Goal: Task Accomplishment & Management: Complete application form

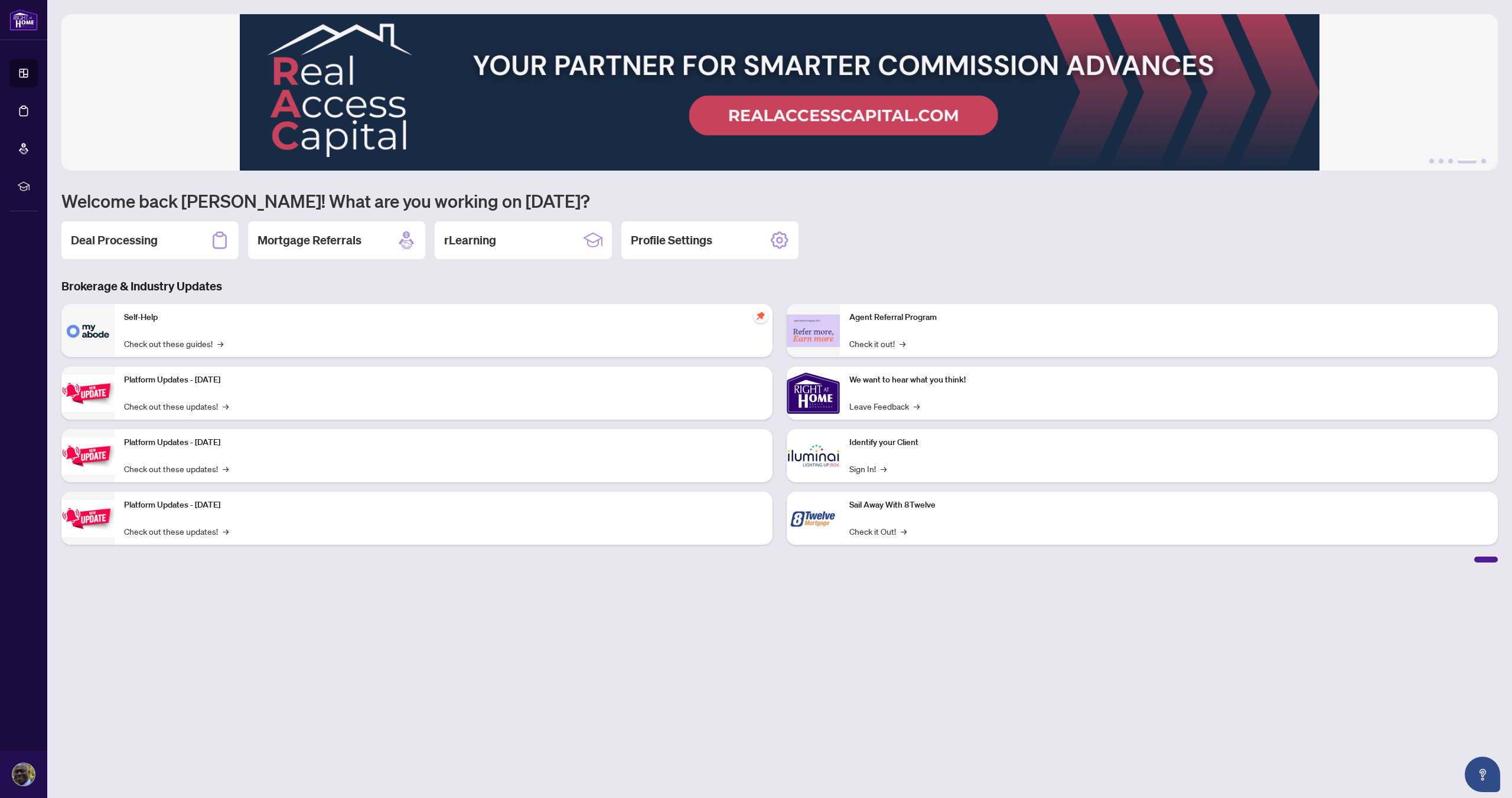
click at [146, 241] on h2 "Deal Processing" at bounding box center [114, 240] width 87 height 17
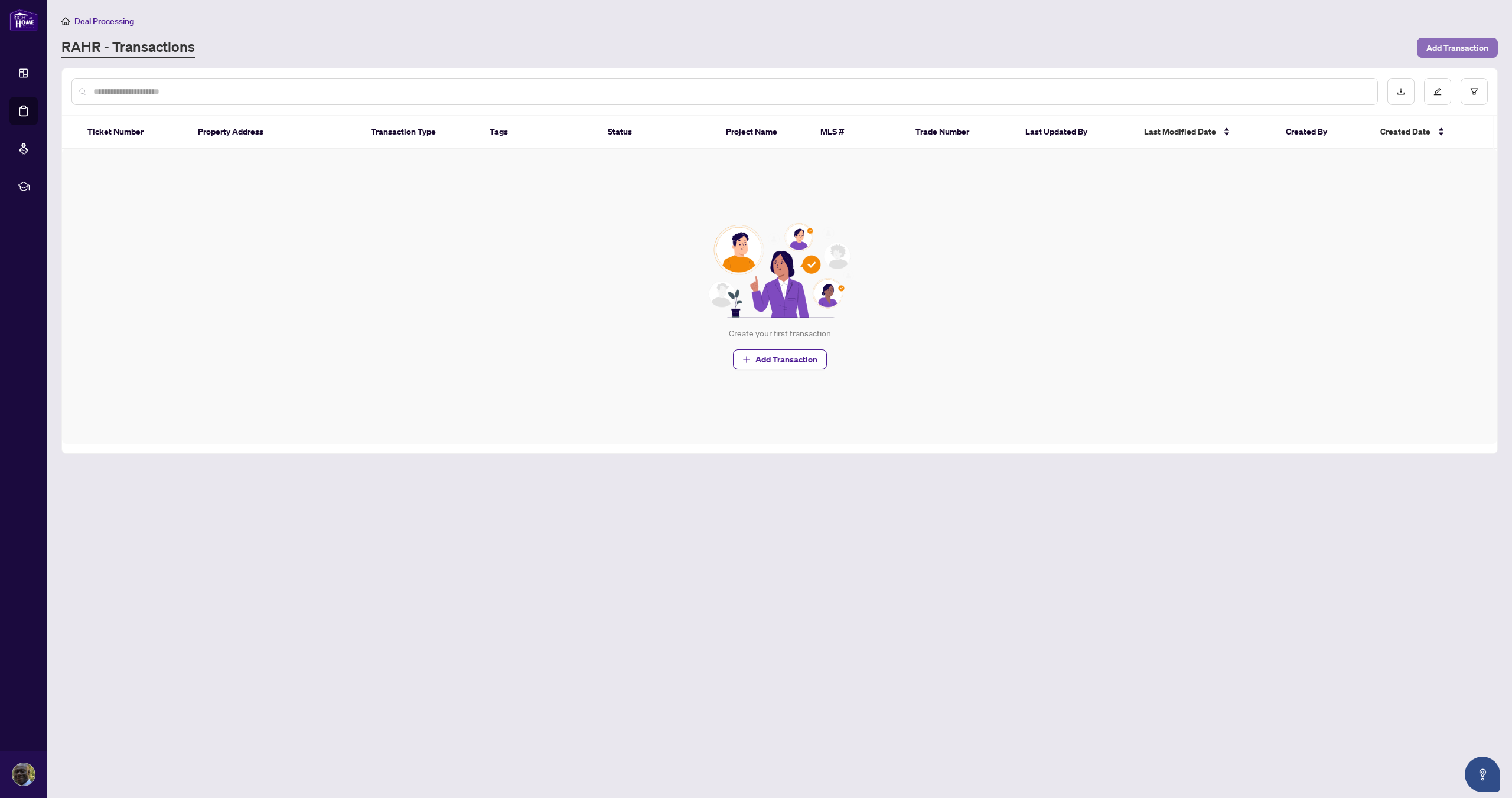
click at [1482, 46] on span "Add Transaction" at bounding box center [1457, 48] width 62 height 19
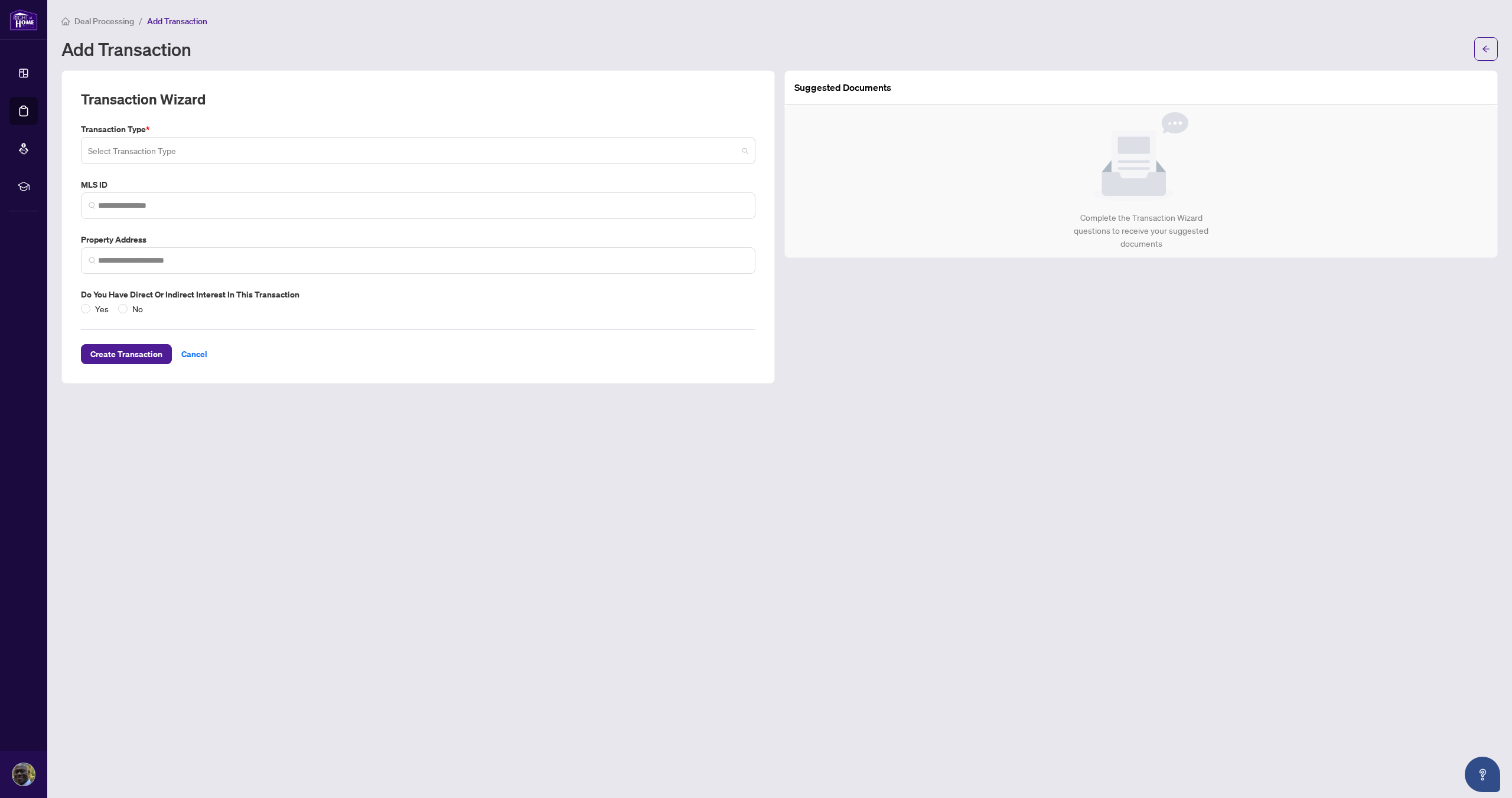
click at [742, 151] on span at bounding box center [418, 151] width 660 height 22
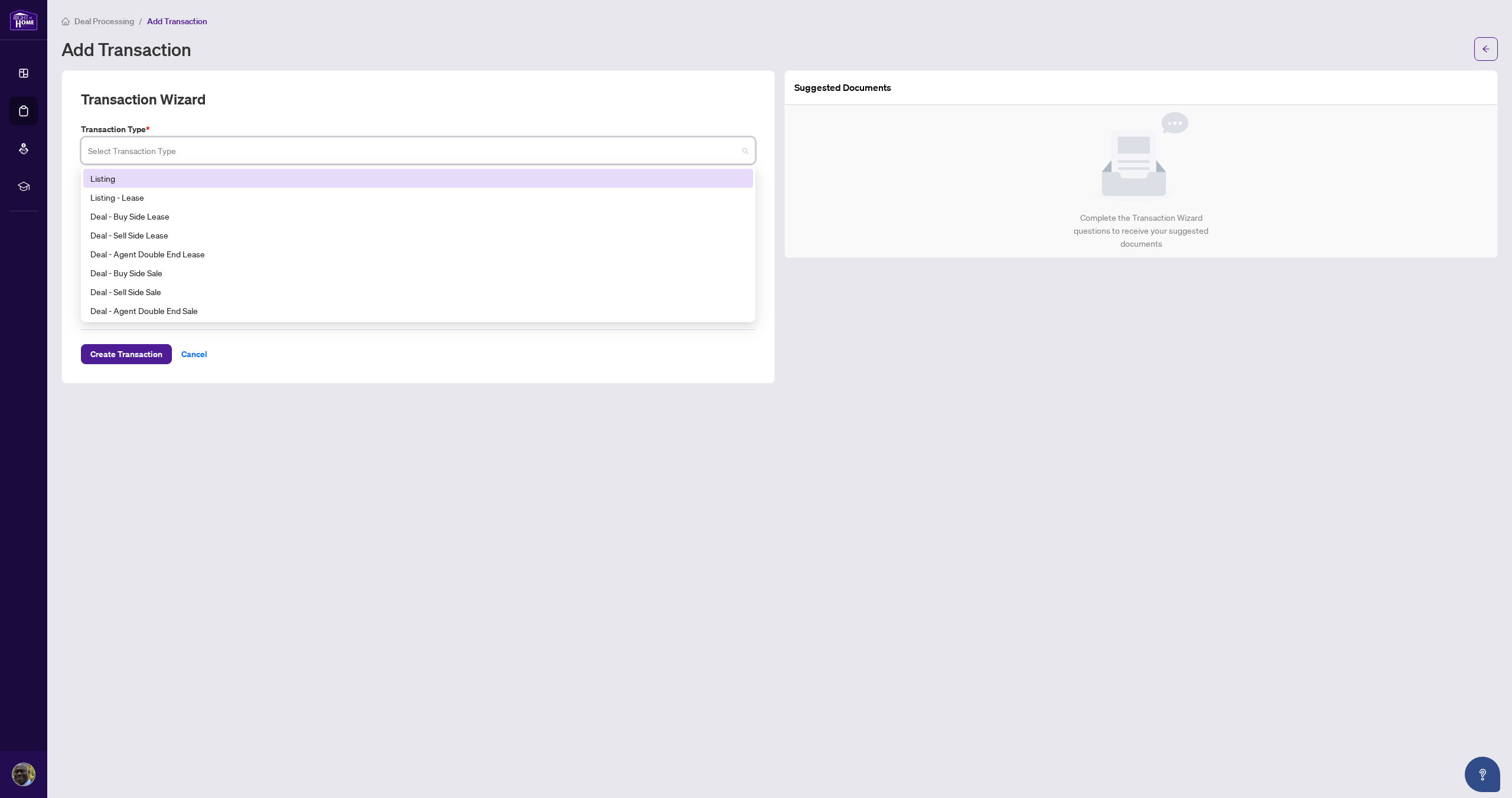
click at [452, 179] on div "Listing" at bounding box center [418, 179] width 655 height 13
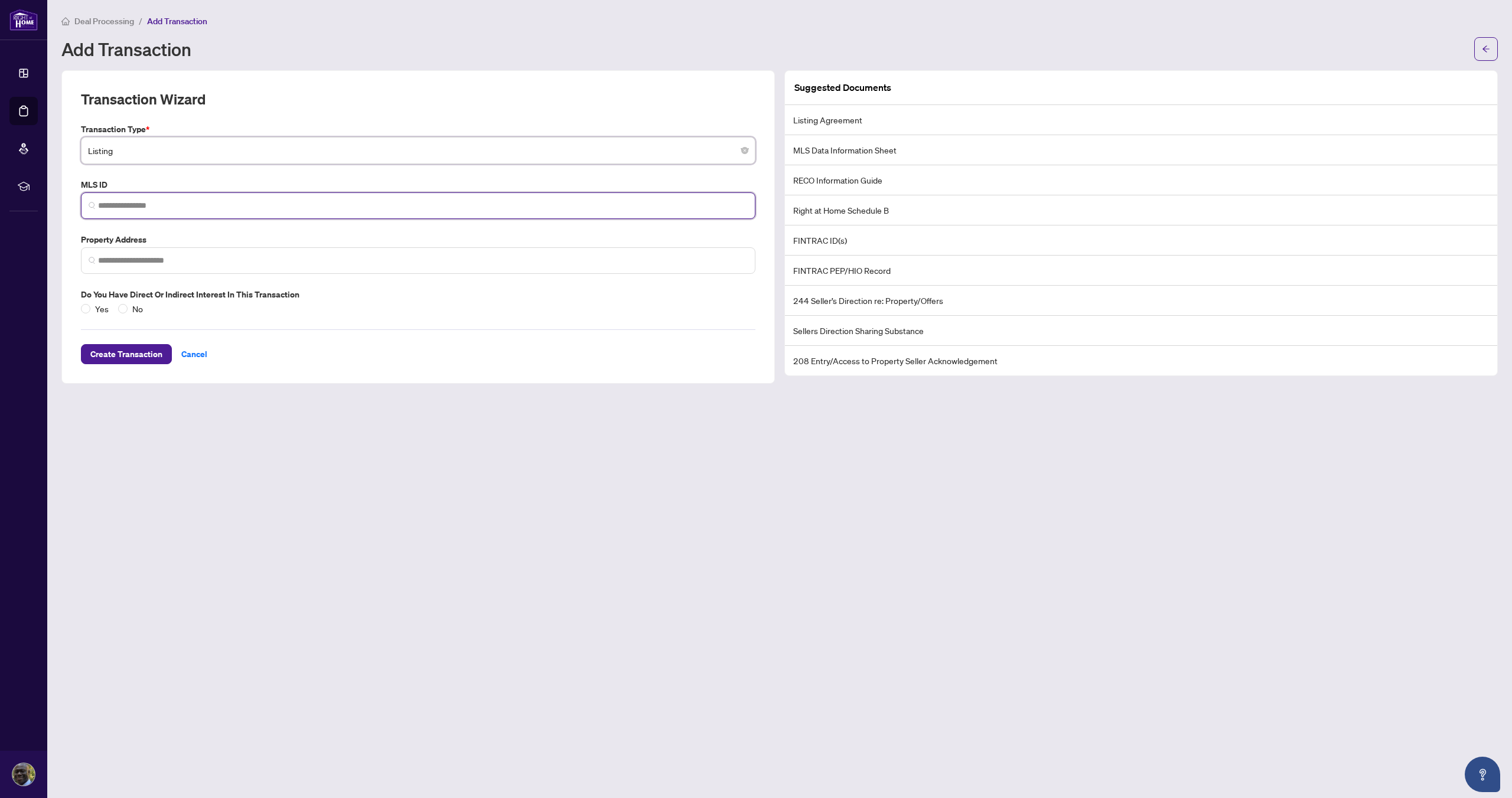
click at [280, 202] on input "search" at bounding box center [423, 206] width 650 height 13
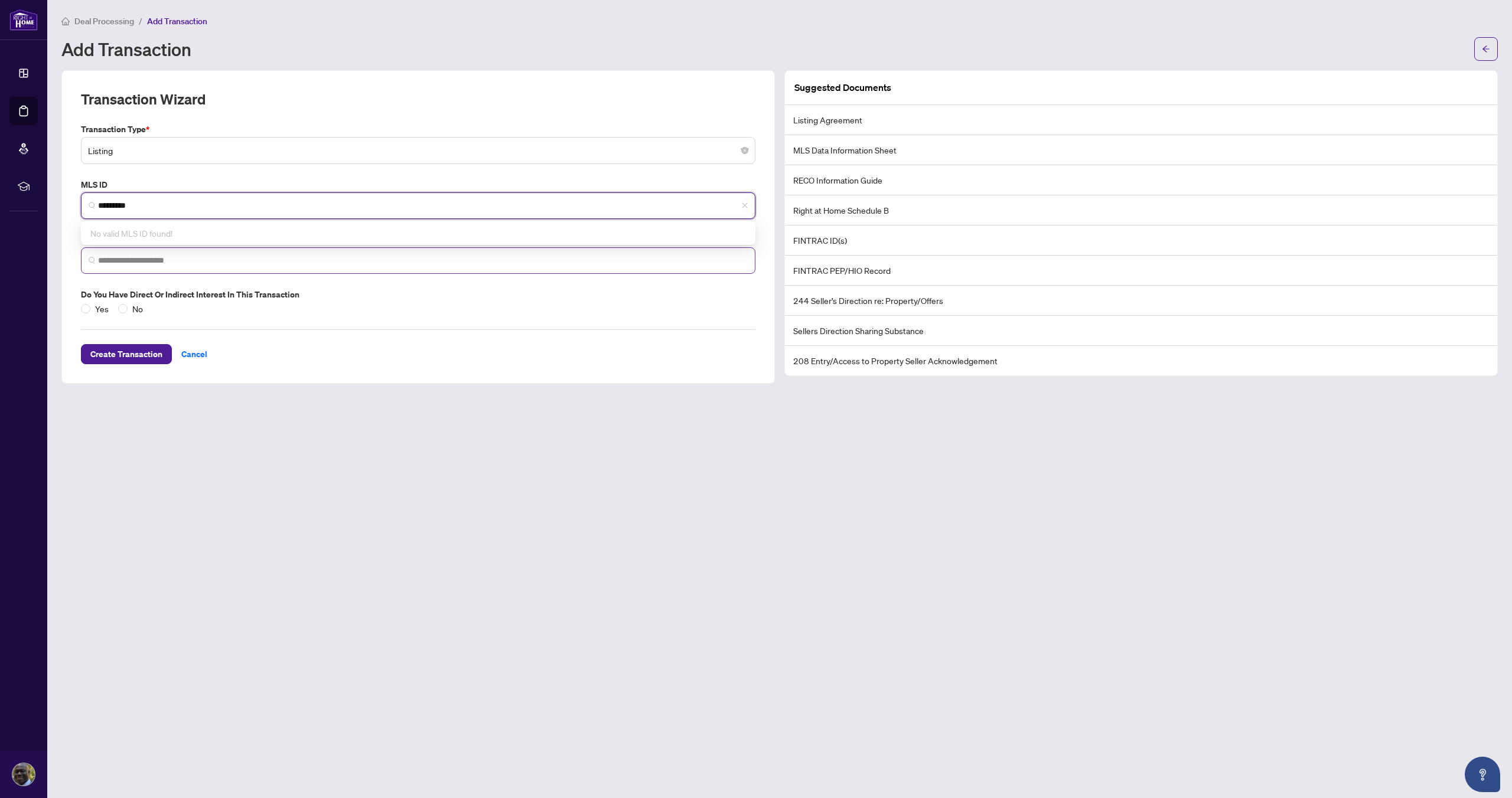
type input "*********"
click at [142, 260] on input "search" at bounding box center [423, 260] width 650 height 13
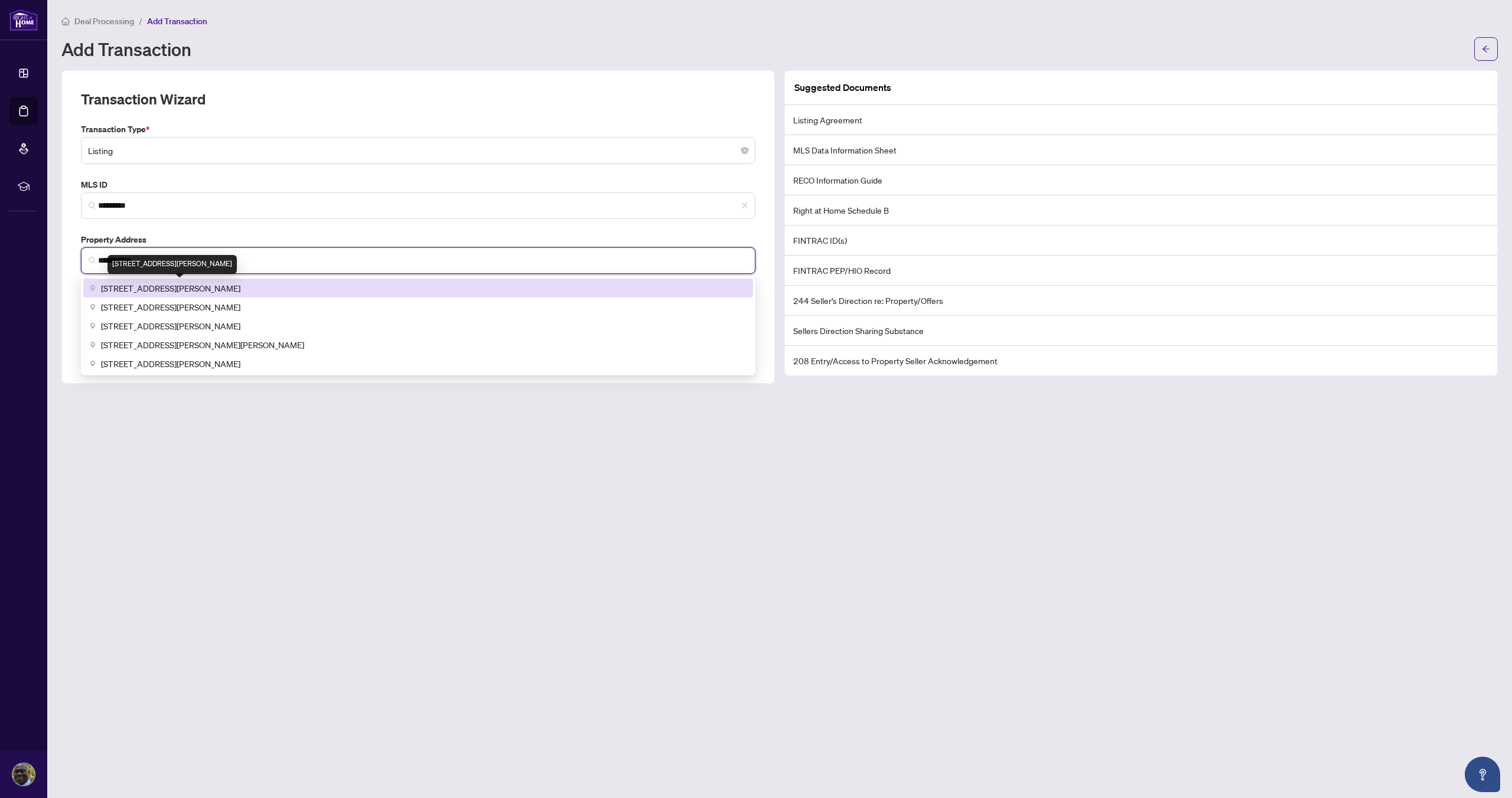
click at [210, 289] on span "[STREET_ADDRESS][PERSON_NAME]" at bounding box center [171, 288] width 140 height 13
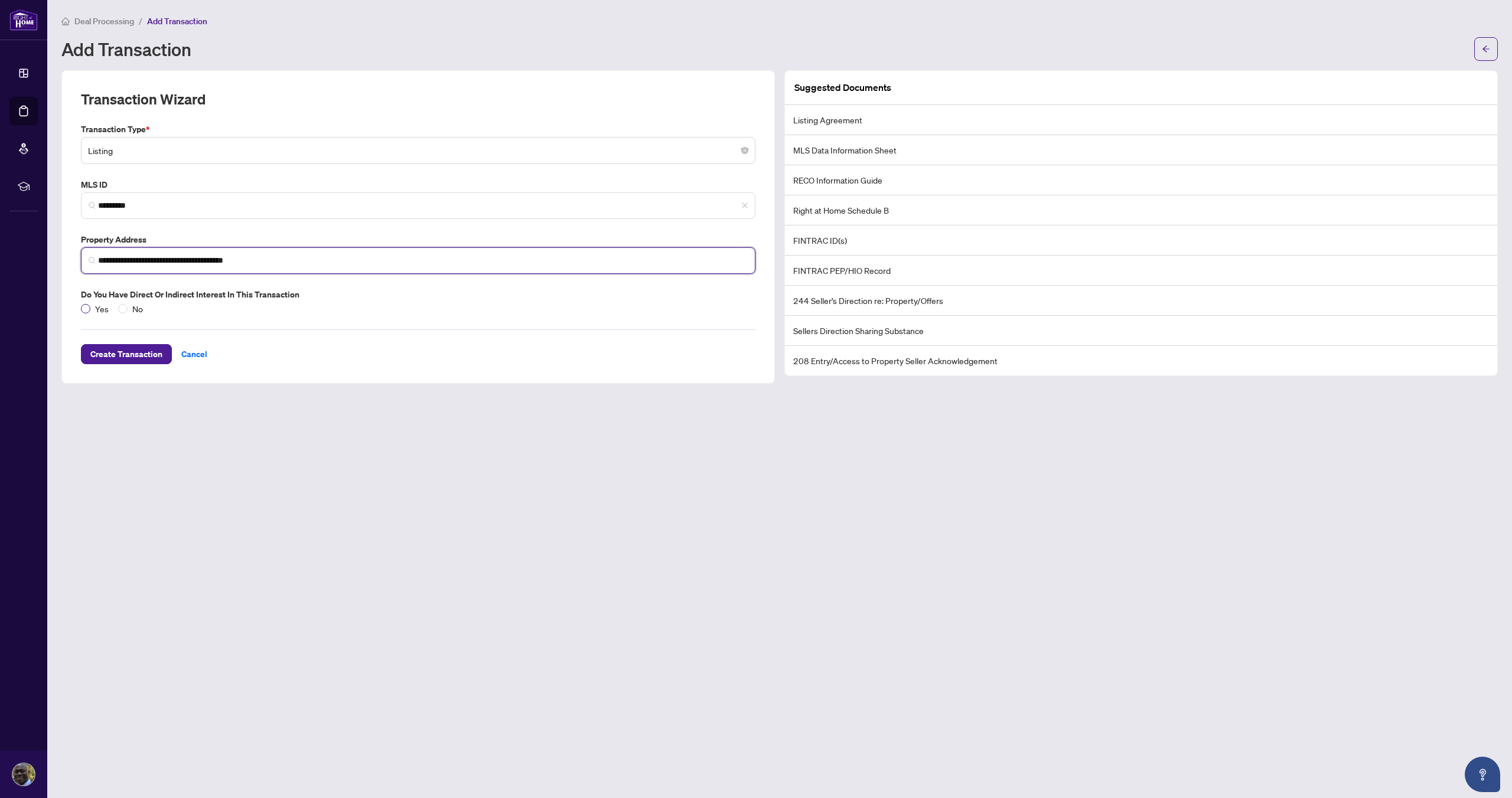
type input "**********"
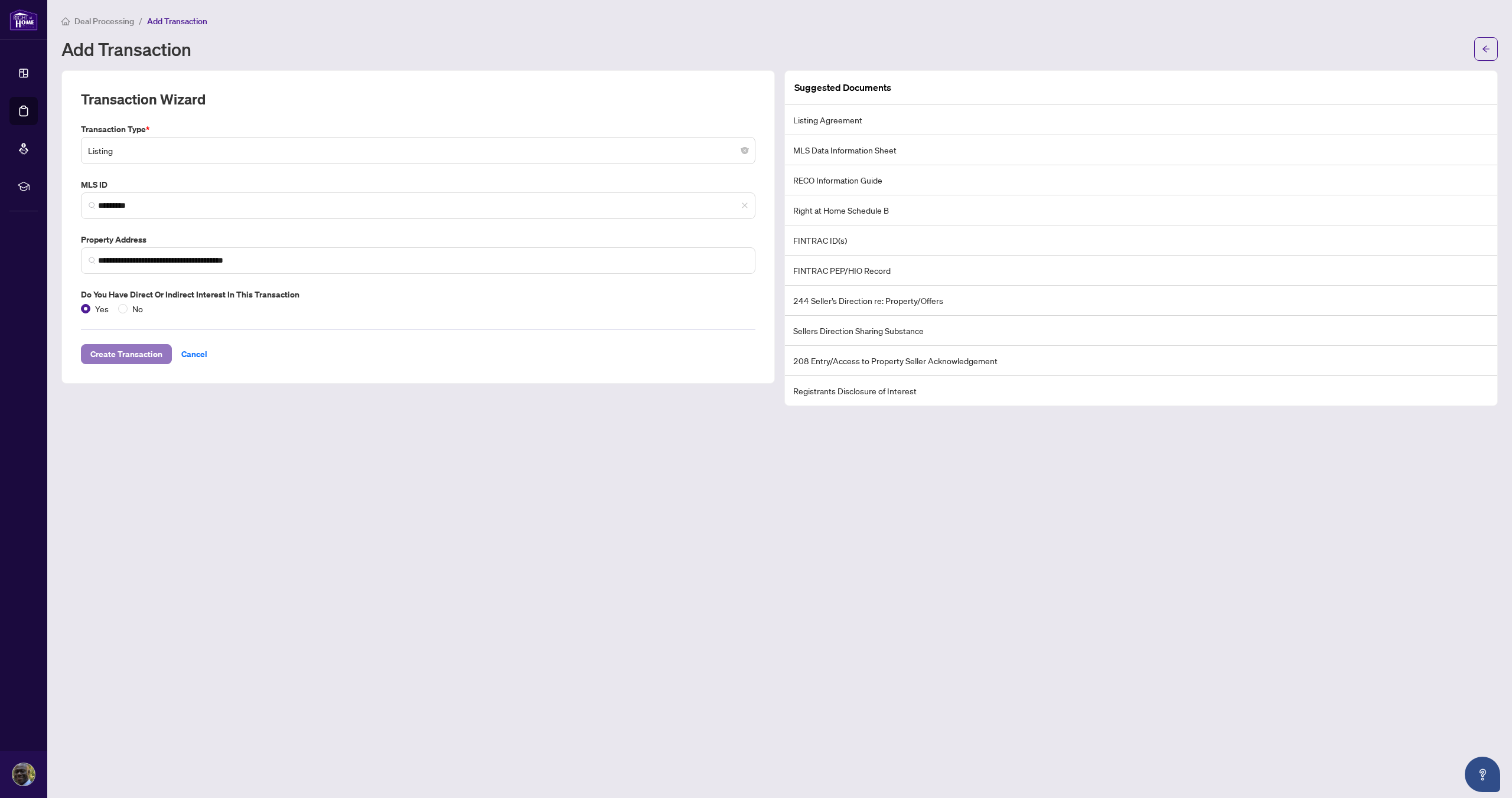
click at [121, 354] on span "Create Transaction" at bounding box center [126, 354] width 72 height 19
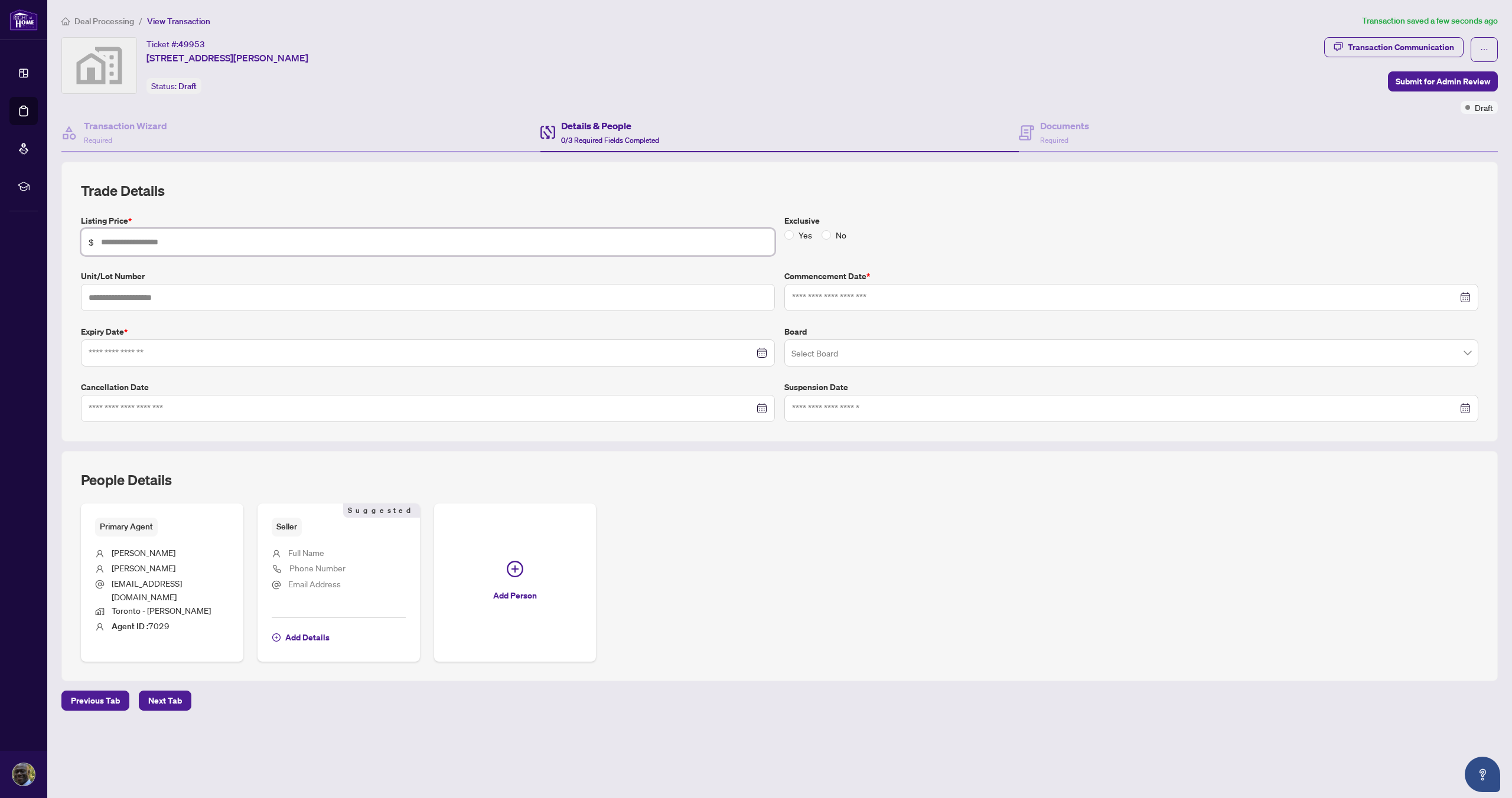
click at [123, 244] on input "text" at bounding box center [434, 242] width 666 height 13
type input "**********"
click at [142, 353] on input at bounding box center [421, 353] width 665 height 13
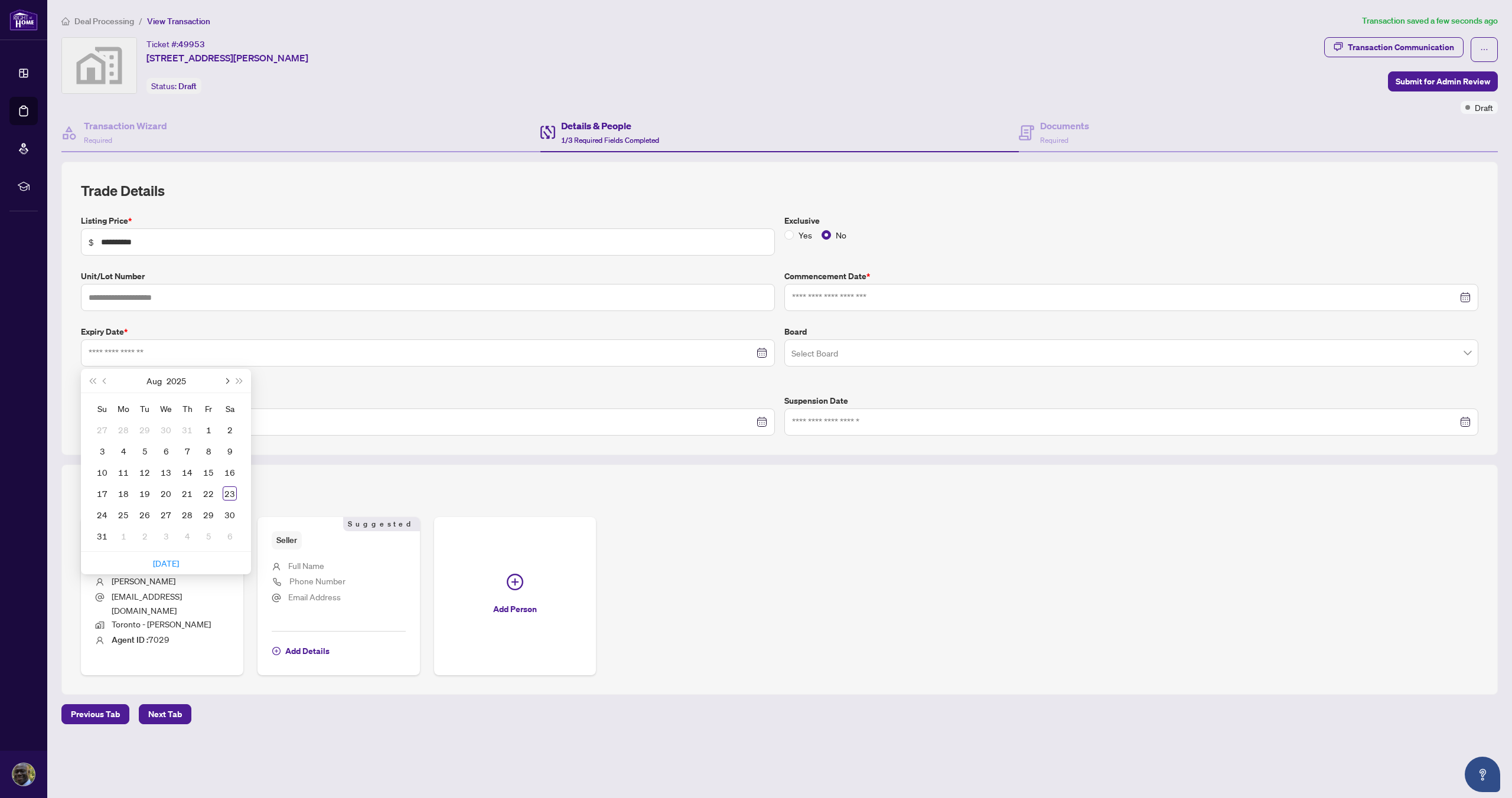
click at [228, 379] on span "Next month (PageDown)" at bounding box center [226, 380] width 6 height 6
click at [227, 379] on span "Next month (PageDown)" at bounding box center [226, 380] width 6 height 6
click at [228, 378] on span "Next month (PageDown)" at bounding box center [226, 380] width 6 height 6
type input "**********"
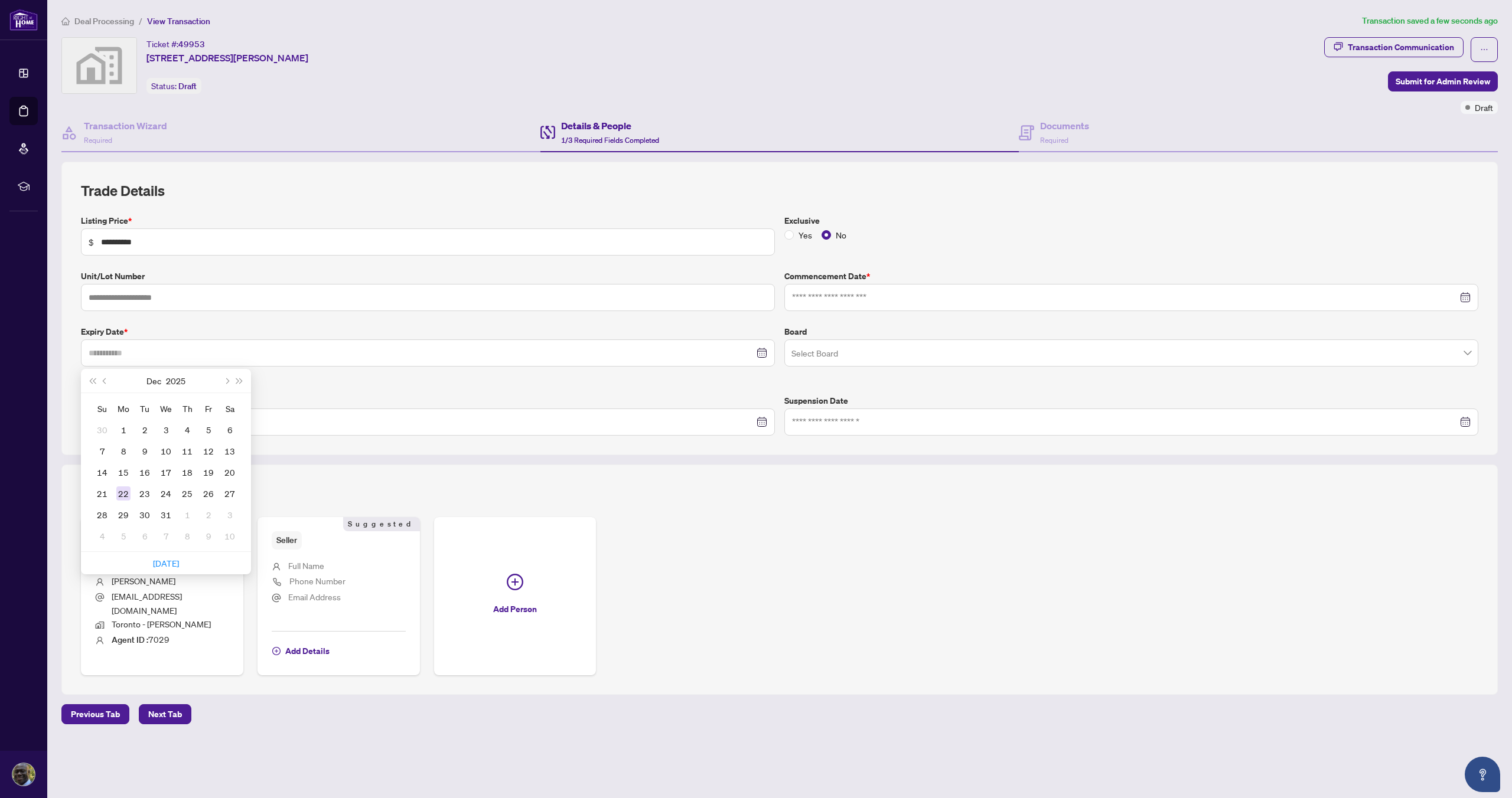
click at [124, 495] on div "22" at bounding box center [123, 493] width 14 height 14
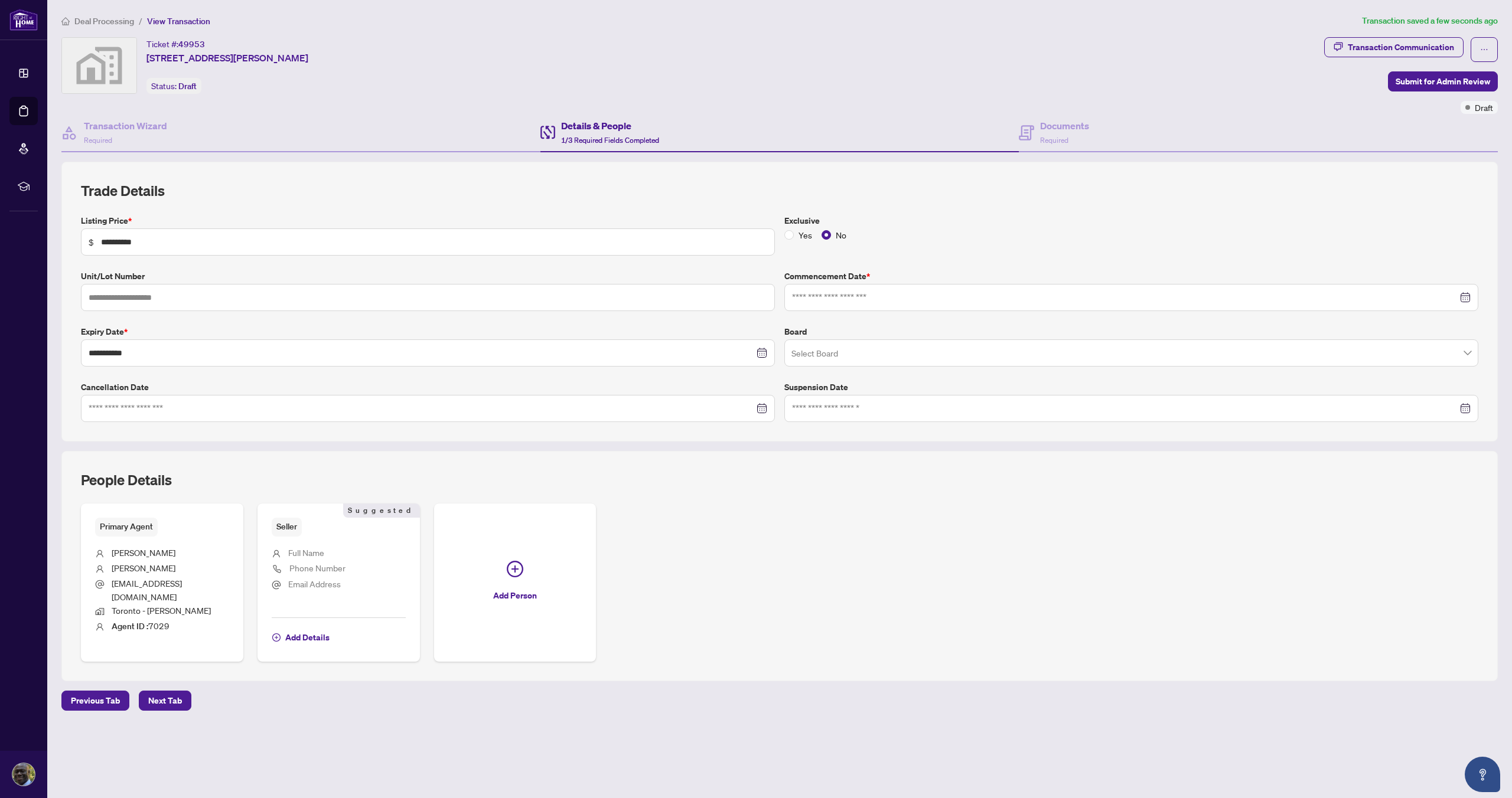
click at [1469, 296] on div at bounding box center [1131, 298] width 679 height 13
type input "**********"
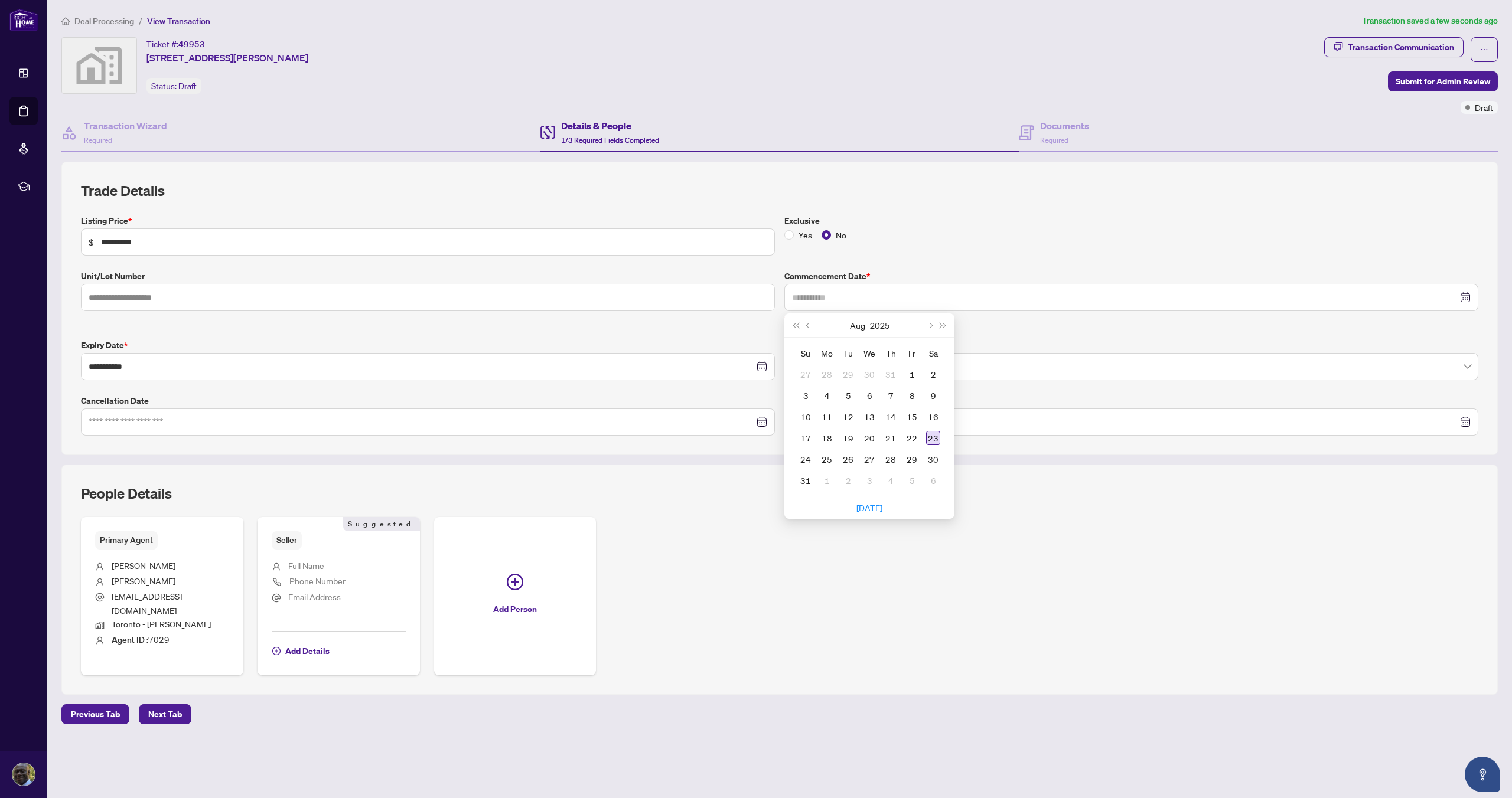
click at [935, 438] on div "23" at bounding box center [933, 438] width 14 height 14
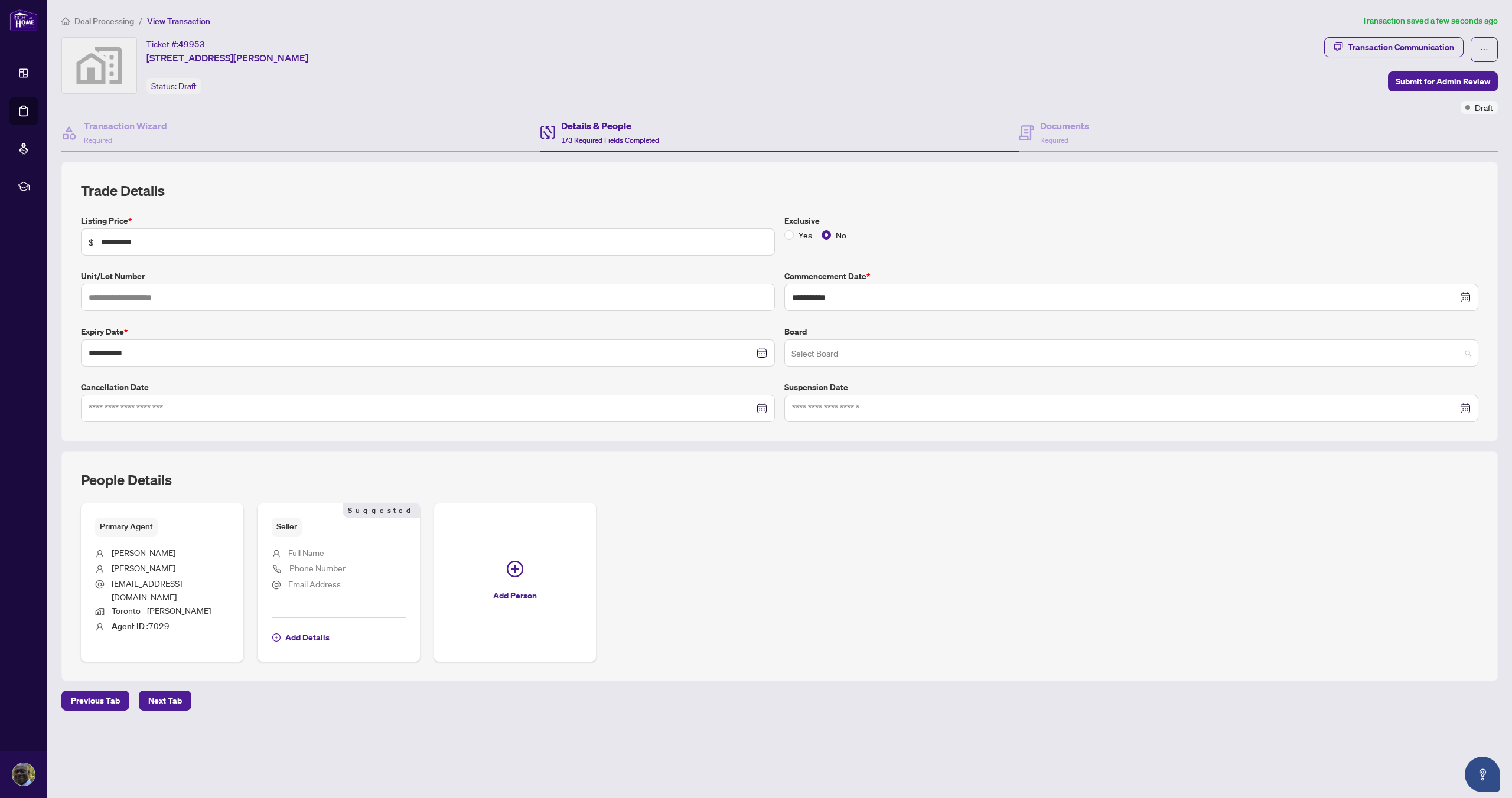
click at [1468, 354] on span at bounding box center [1132, 353] width 680 height 22
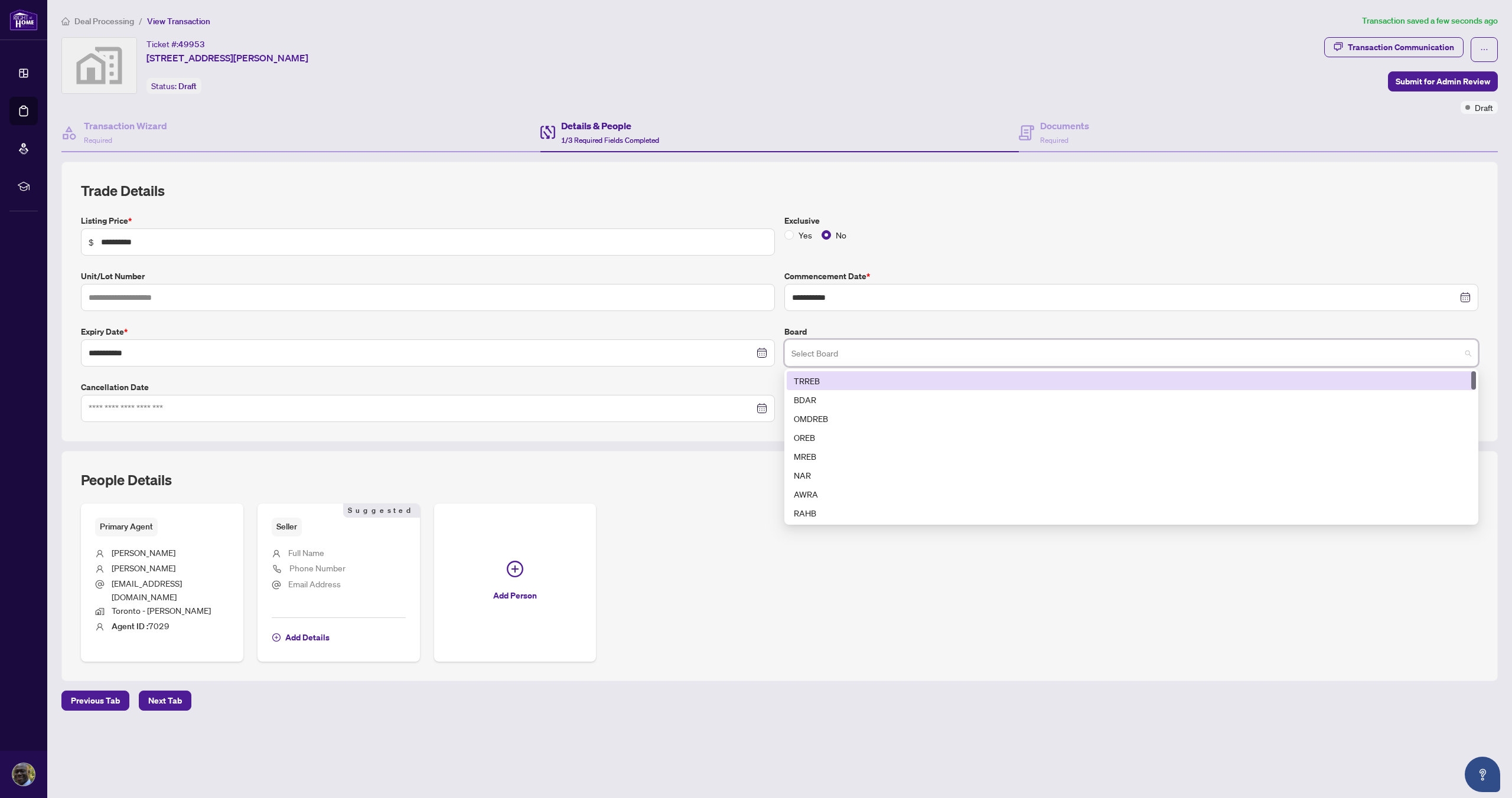
click at [1256, 381] on div "TRREB" at bounding box center [1131, 381] width 675 height 13
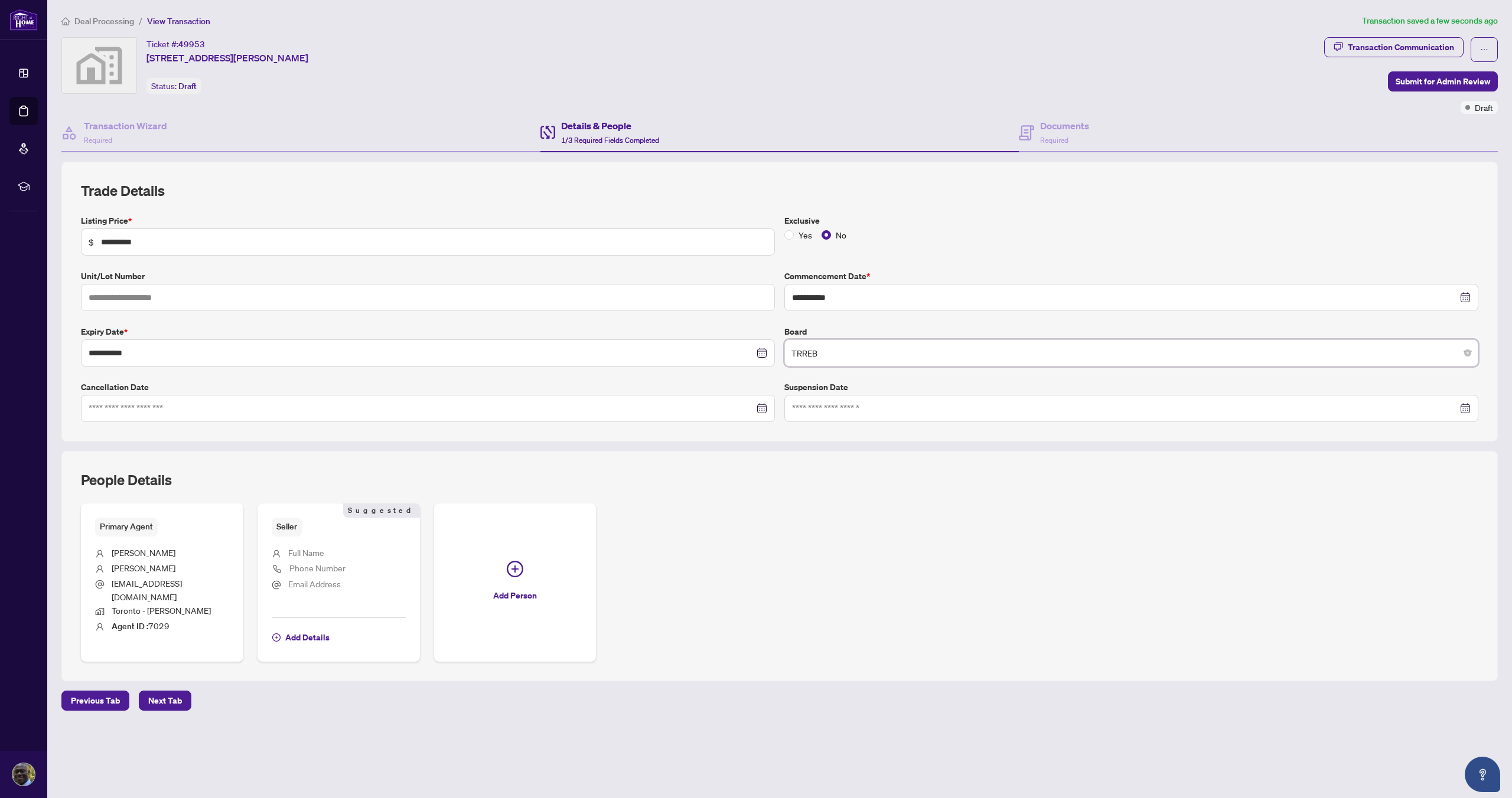
click at [296, 549] on span "Full Name" at bounding box center [306, 553] width 36 height 11
click at [302, 628] on span "Add Details" at bounding box center [307, 637] width 44 height 19
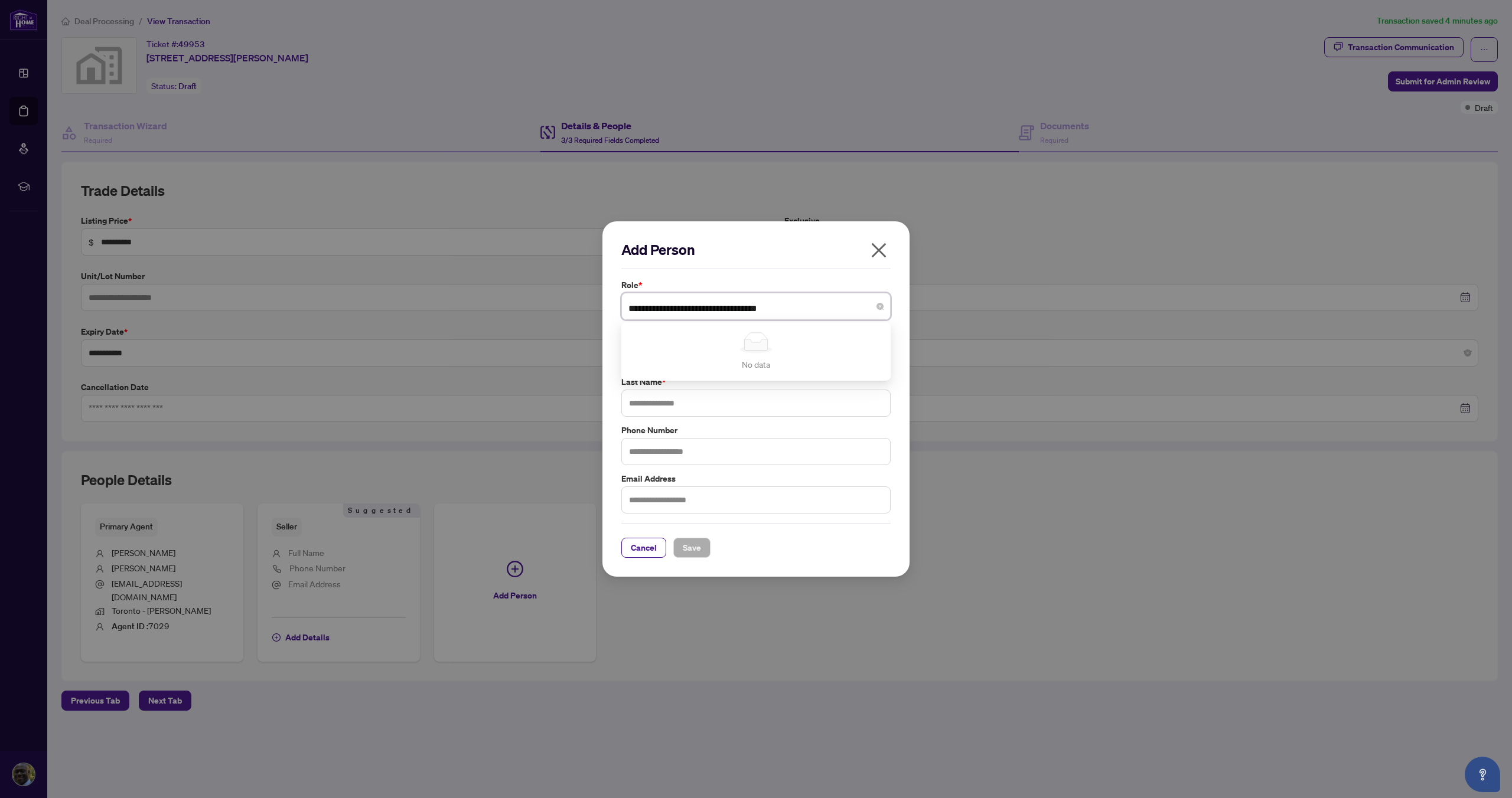
type input "**********"
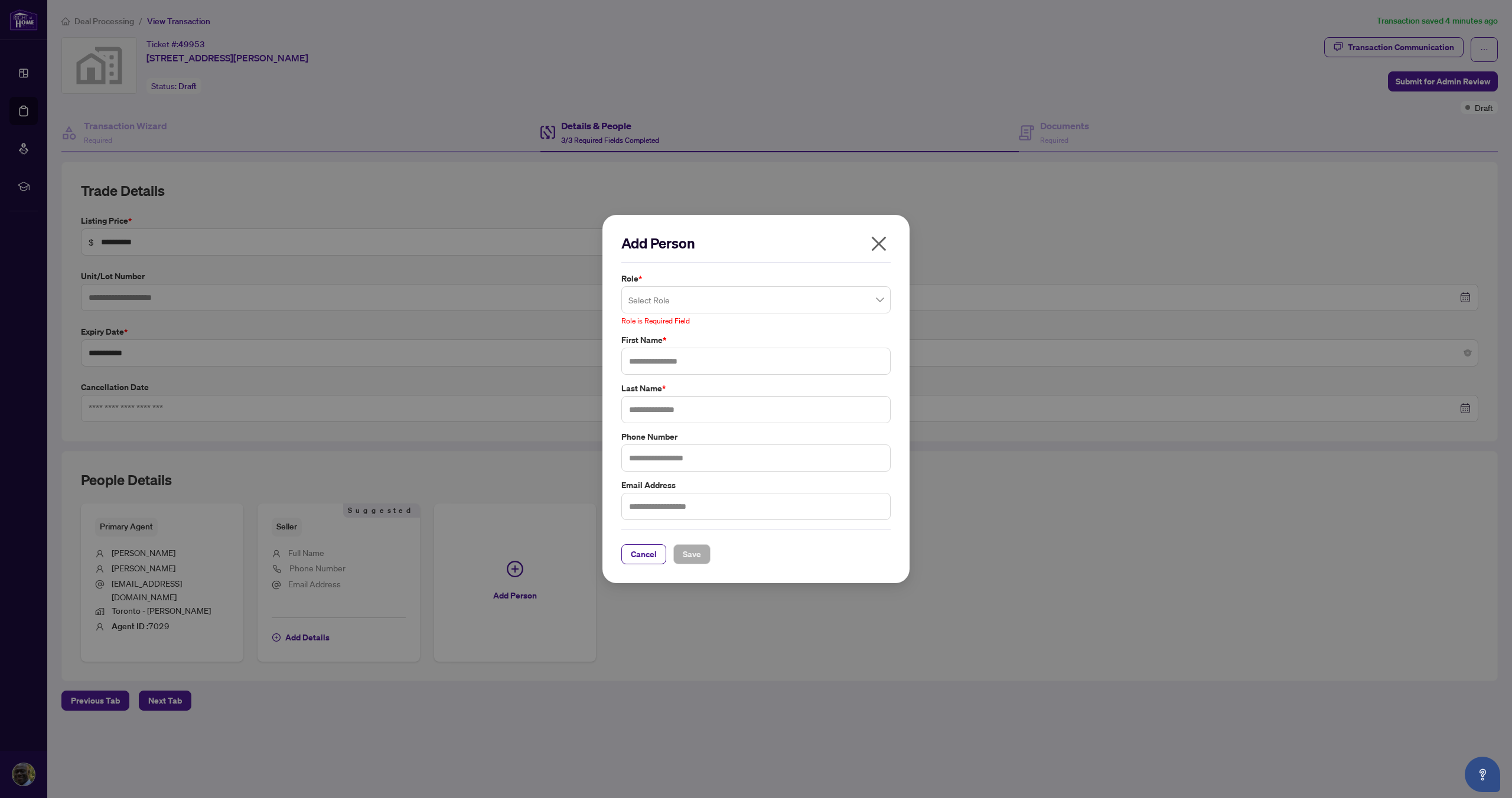
click at [604, 372] on div "Add Person Role * Select Role No data No data Role is Required Field First Name…" at bounding box center [756, 399] width 307 height 369
click at [882, 301] on span at bounding box center [756, 300] width 255 height 22
click at [702, 331] on div "Seller" at bounding box center [756, 328] width 251 height 13
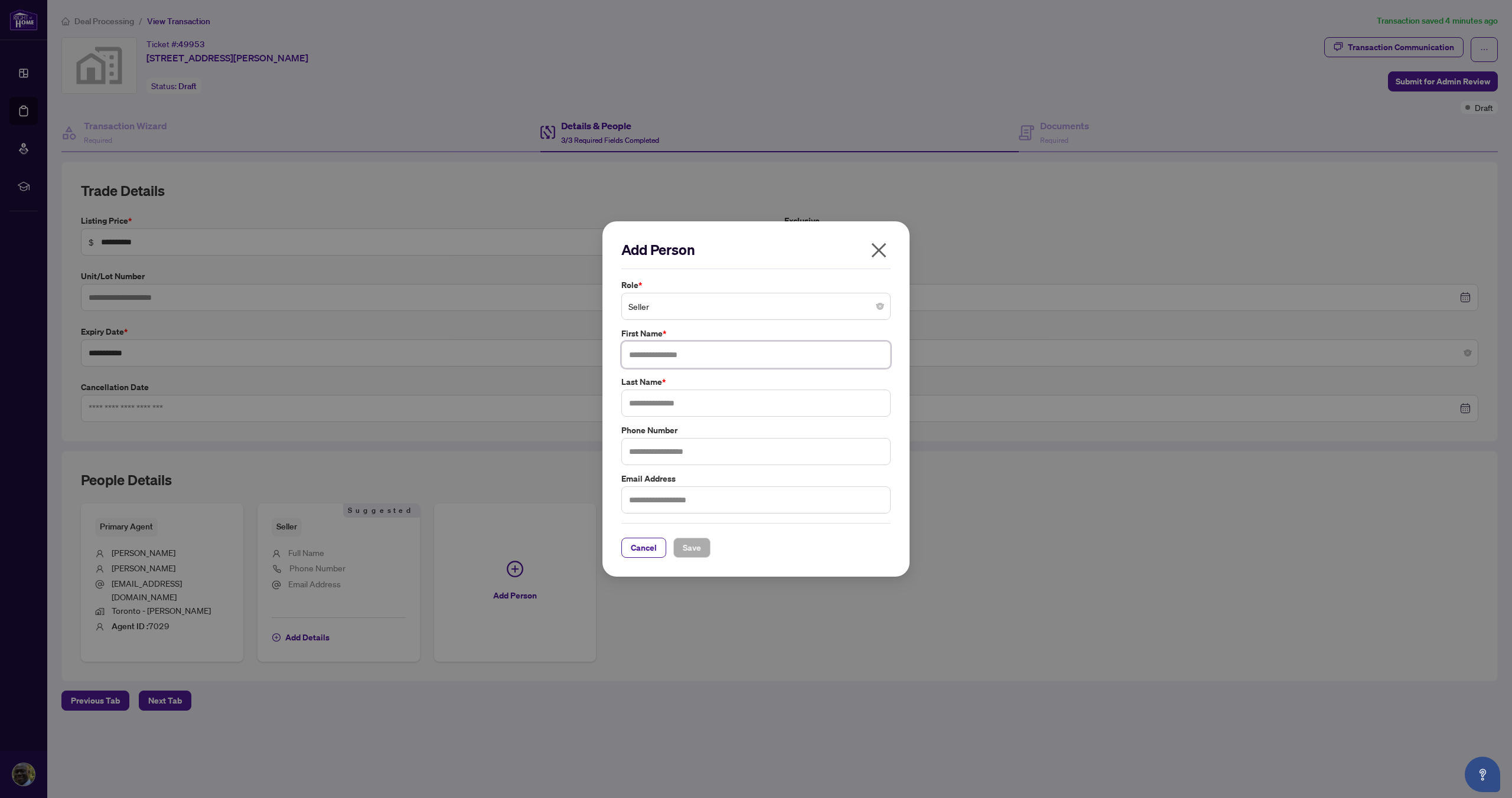
click at [700, 362] on input "text" at bounding box center [755, 354] width 269 height 27
type input "**********"
click at [670, 403] on input "text" at bounding box center [755, 403] width 269 height 27
type input "**********"
click at [685, 504] on input "text" at bounding box center [755, 500] width 269 height 27
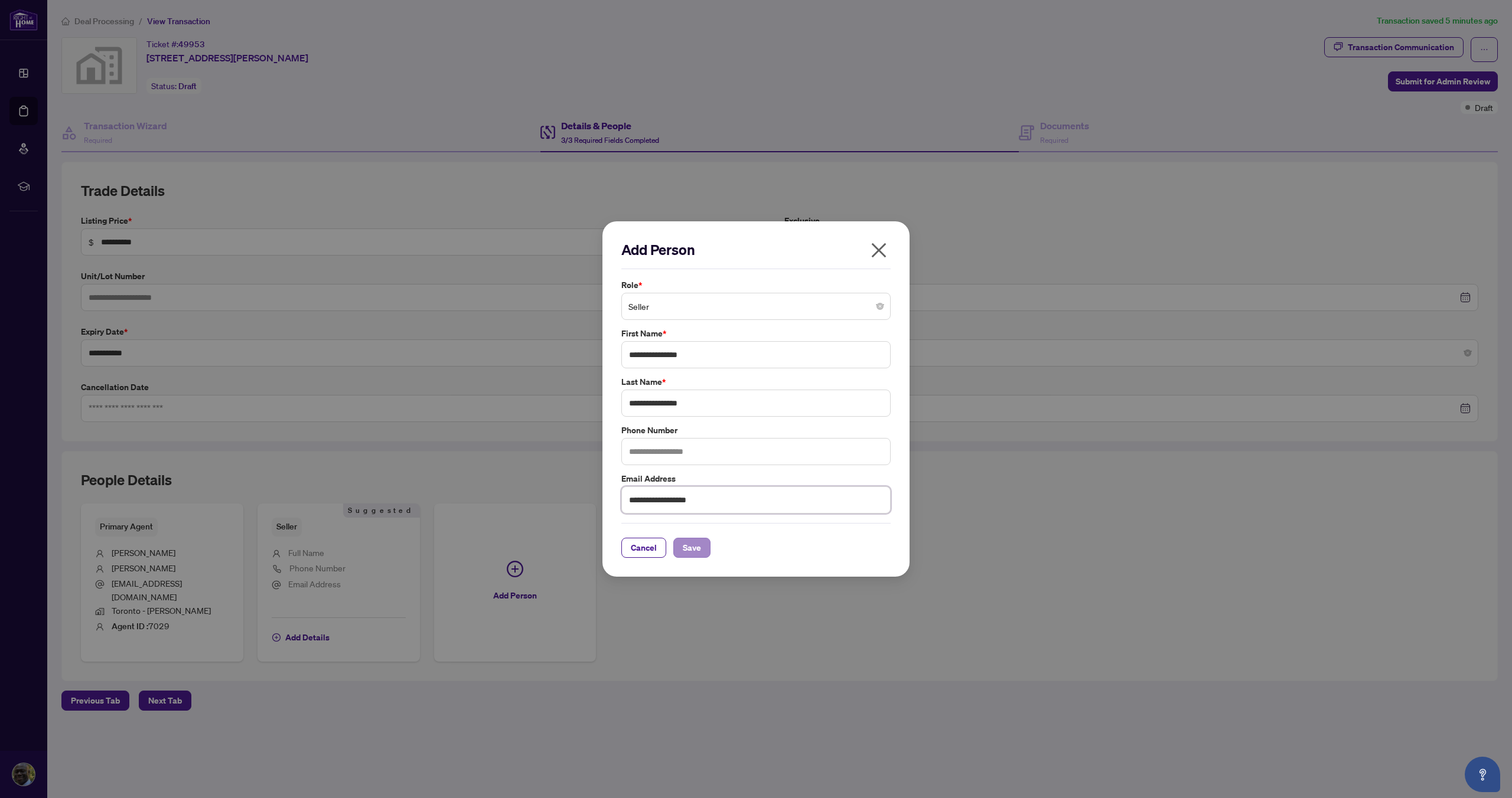
type input "**********"
click at [700, 547] on span "Save" at bounding box center [692, 547] width 19 height 19
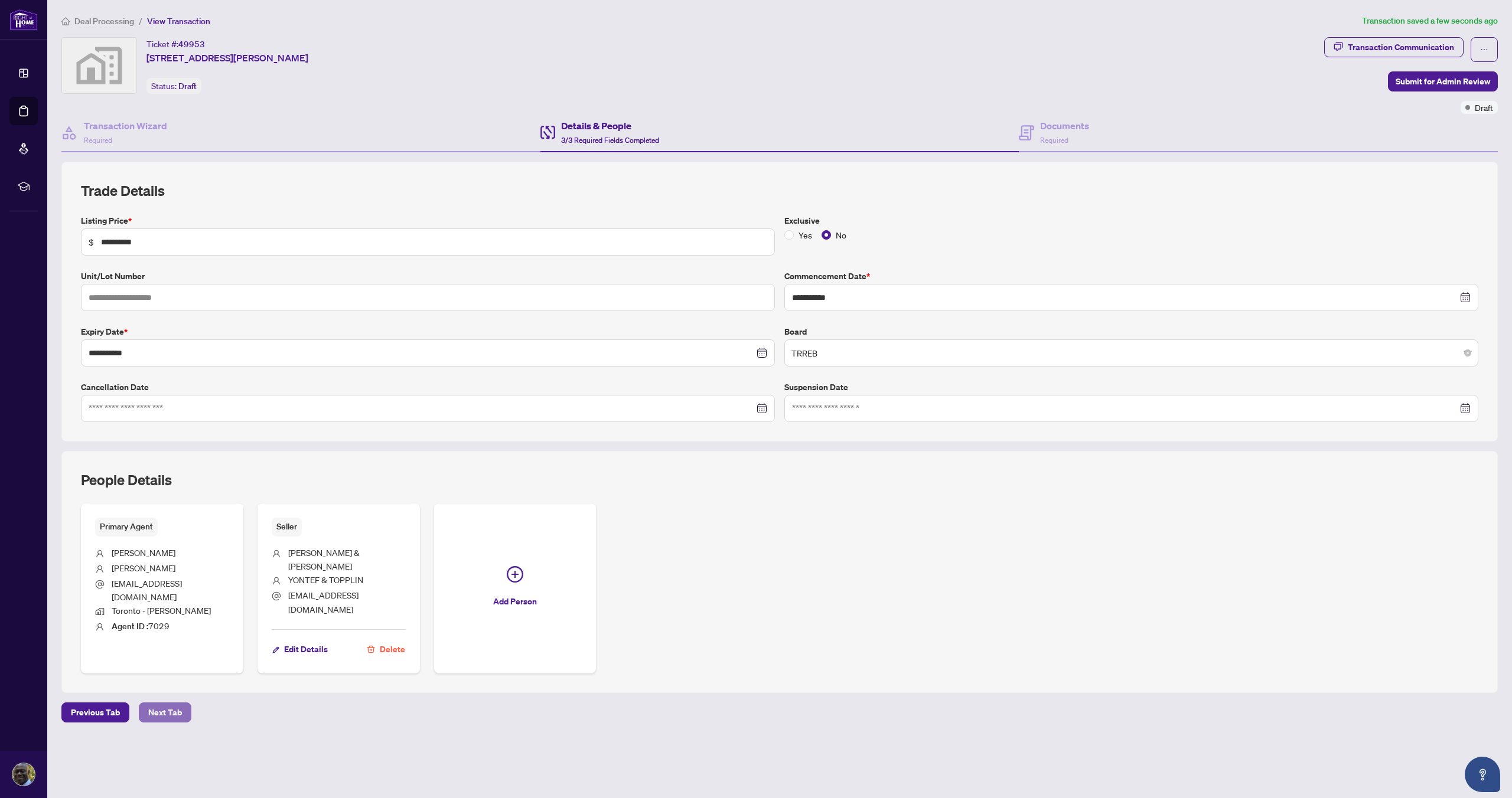
click at [162, 703] on span "Next Tab" at bounding box center [165, 712] width 34 height 19
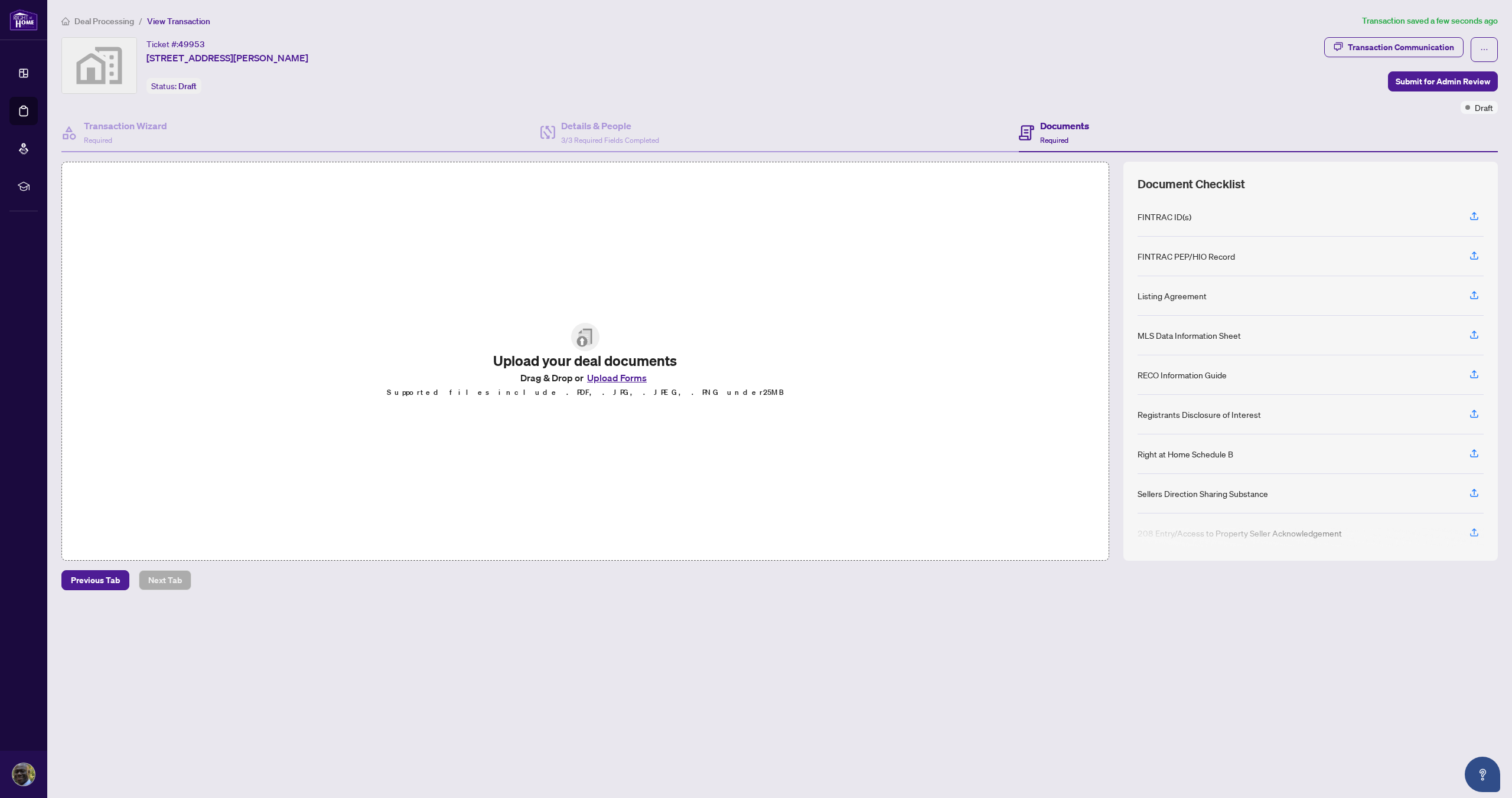
click at [609, 378] on button "Upload Forms" at bounding box center [616, 378] width 67 height 15
click at [637, 379] on button "Upload Forms" at bounding box center [616, 378] width 67 height 15
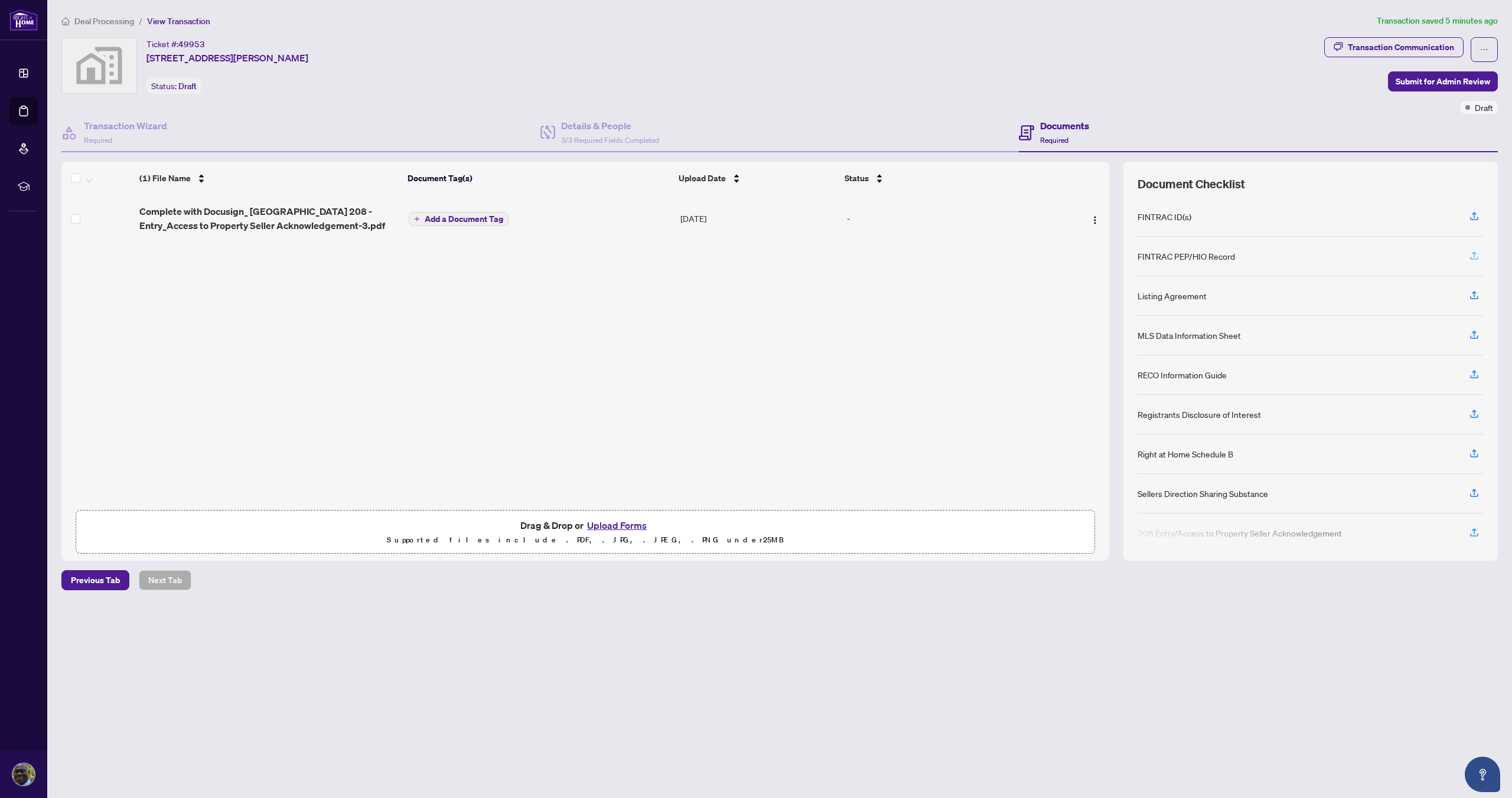
click at [1476, 258] on icon "button" at bounding box center [1474, 256] width 11 height 11
click at [614, 526] on button "Upload Forms" at bounding box center [616, 525] width 67 height 15
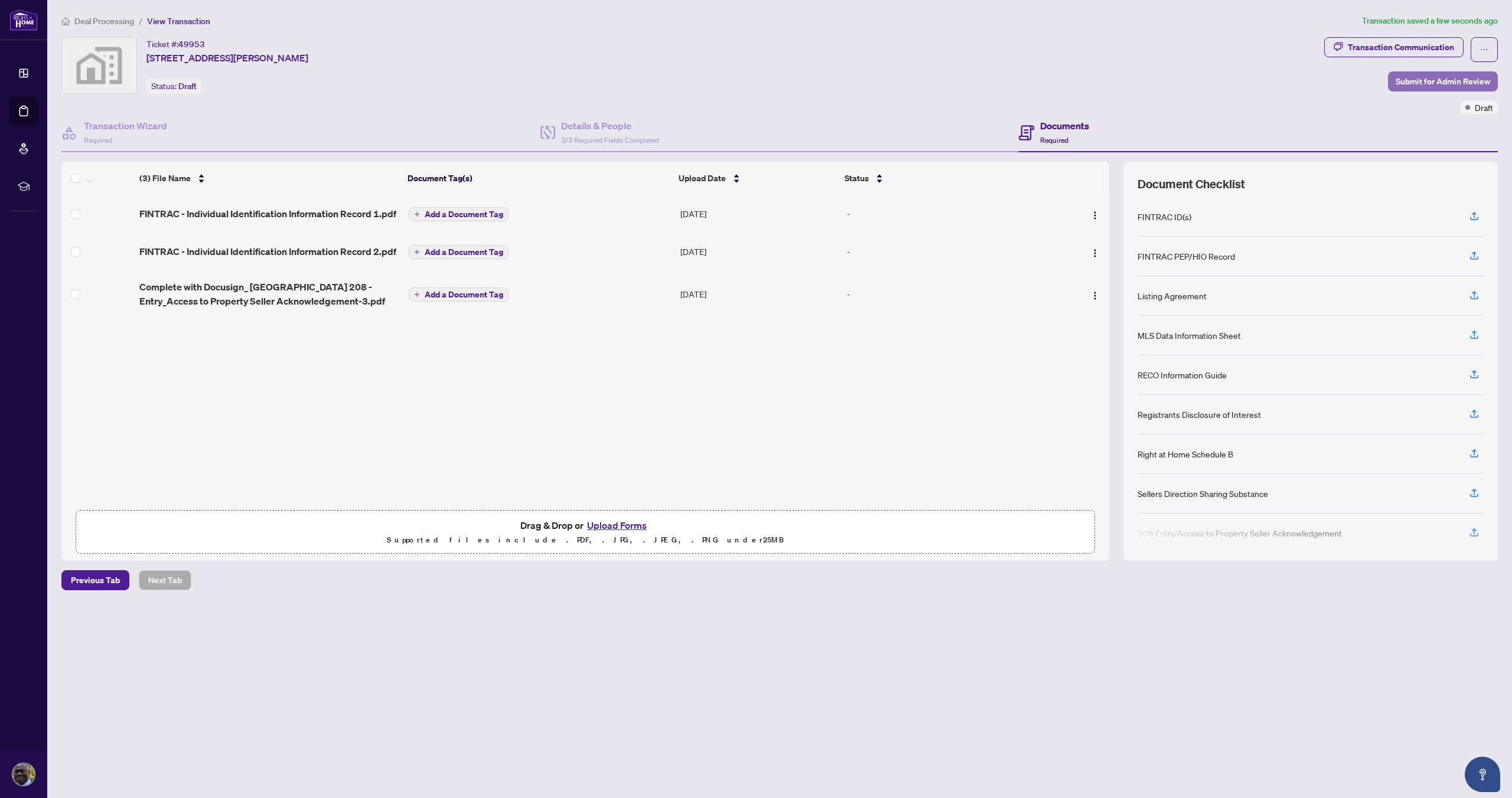
click at [1456, 81] on span "Submit for Admin Review" at bounding box center [1443, 81] width 95 height 19
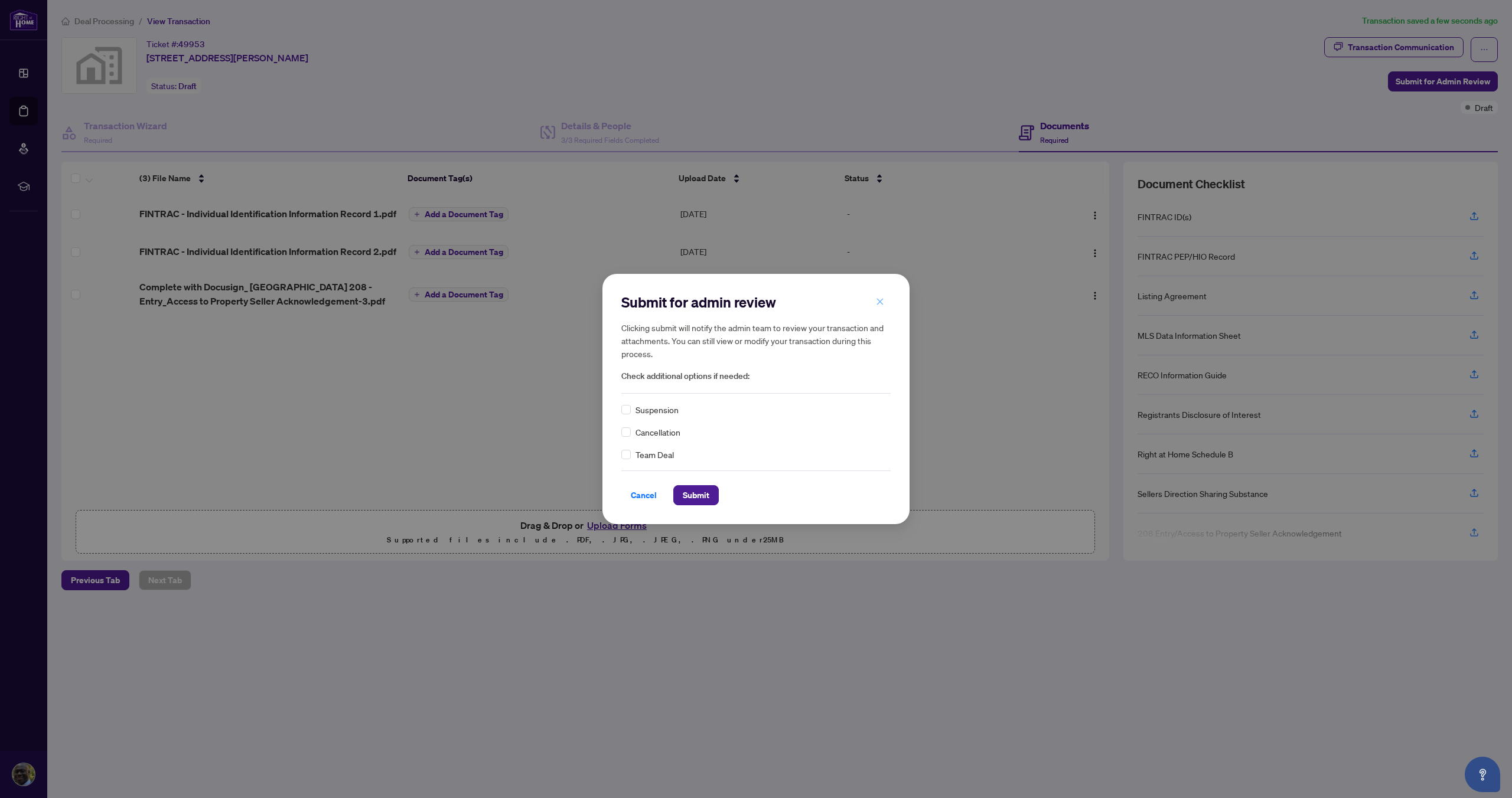
click at [881, 302] on icon "close" at bounding box center [880, 301] width 9 height 9
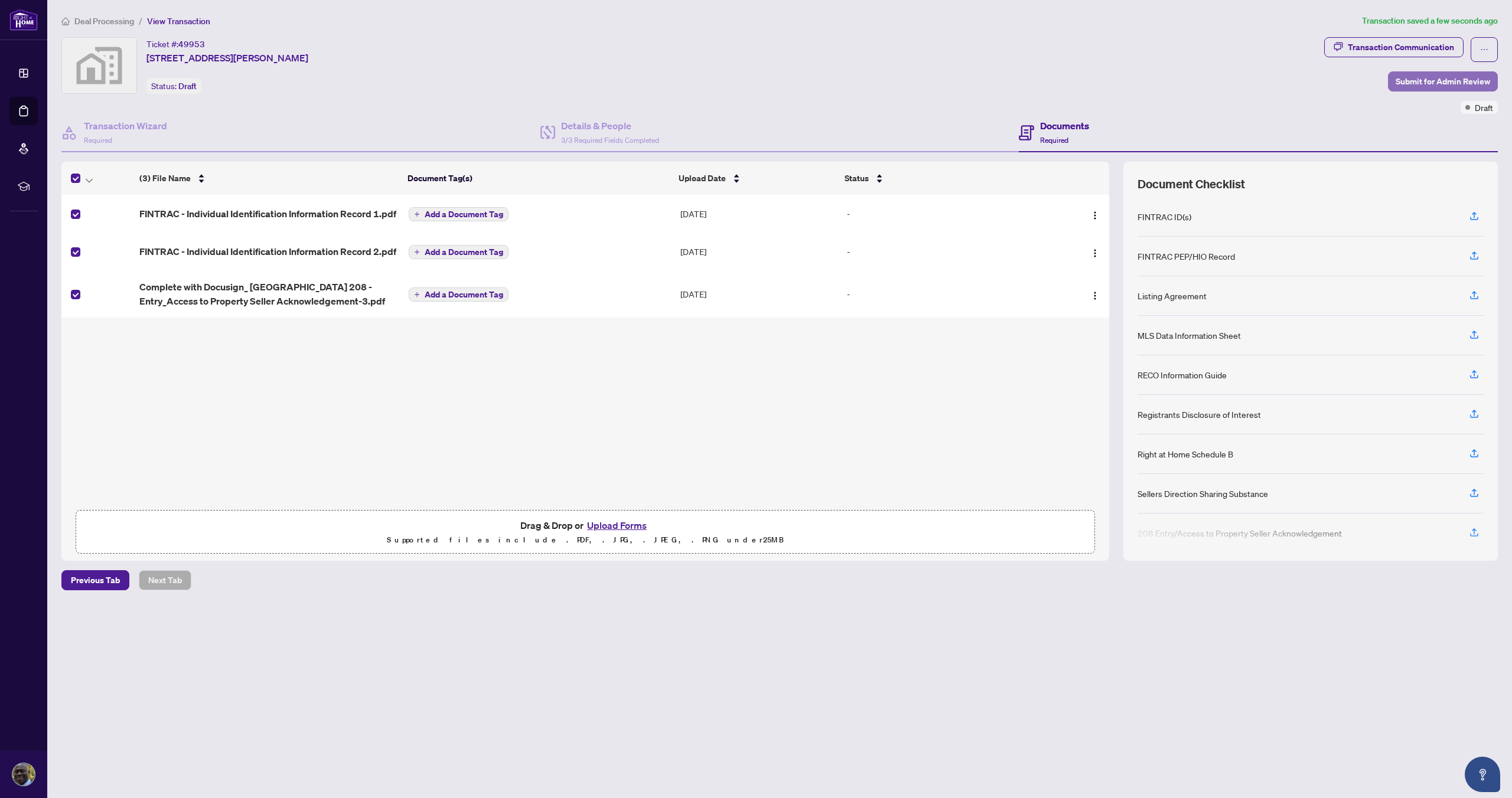
click at [1452, 83] on span "Submit for Admin Review" at bounding box center [1443, 81] width 95 height 19
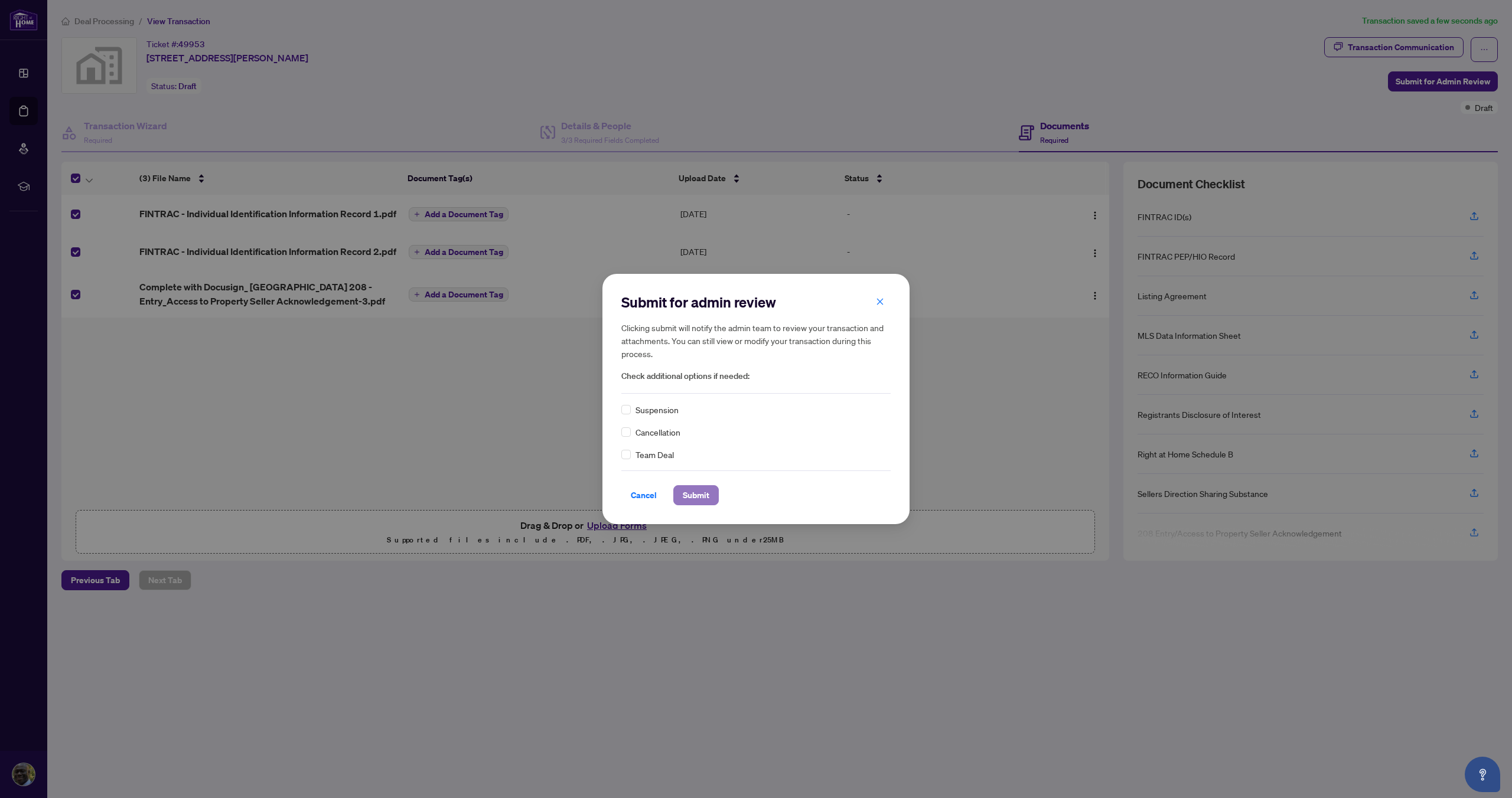
click at [700, 500] on span "Submit" at bounding box center [696, 495] width 26 height 19
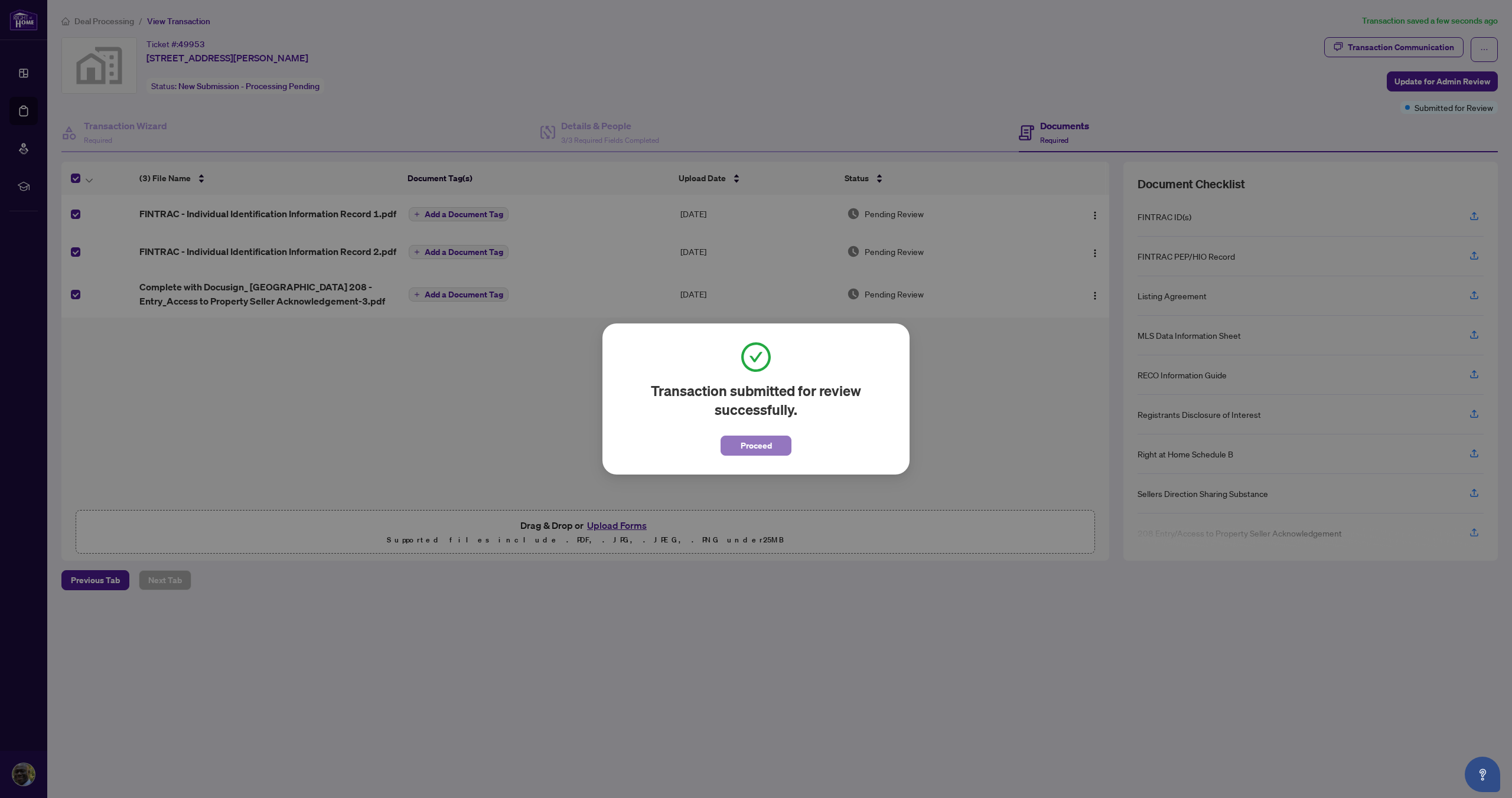
click at [754, 450] on span "Proceed" at bounding box center [756, 446] width 31 height 19
